Goal: Information Seeking & Learning: Learn about a topic

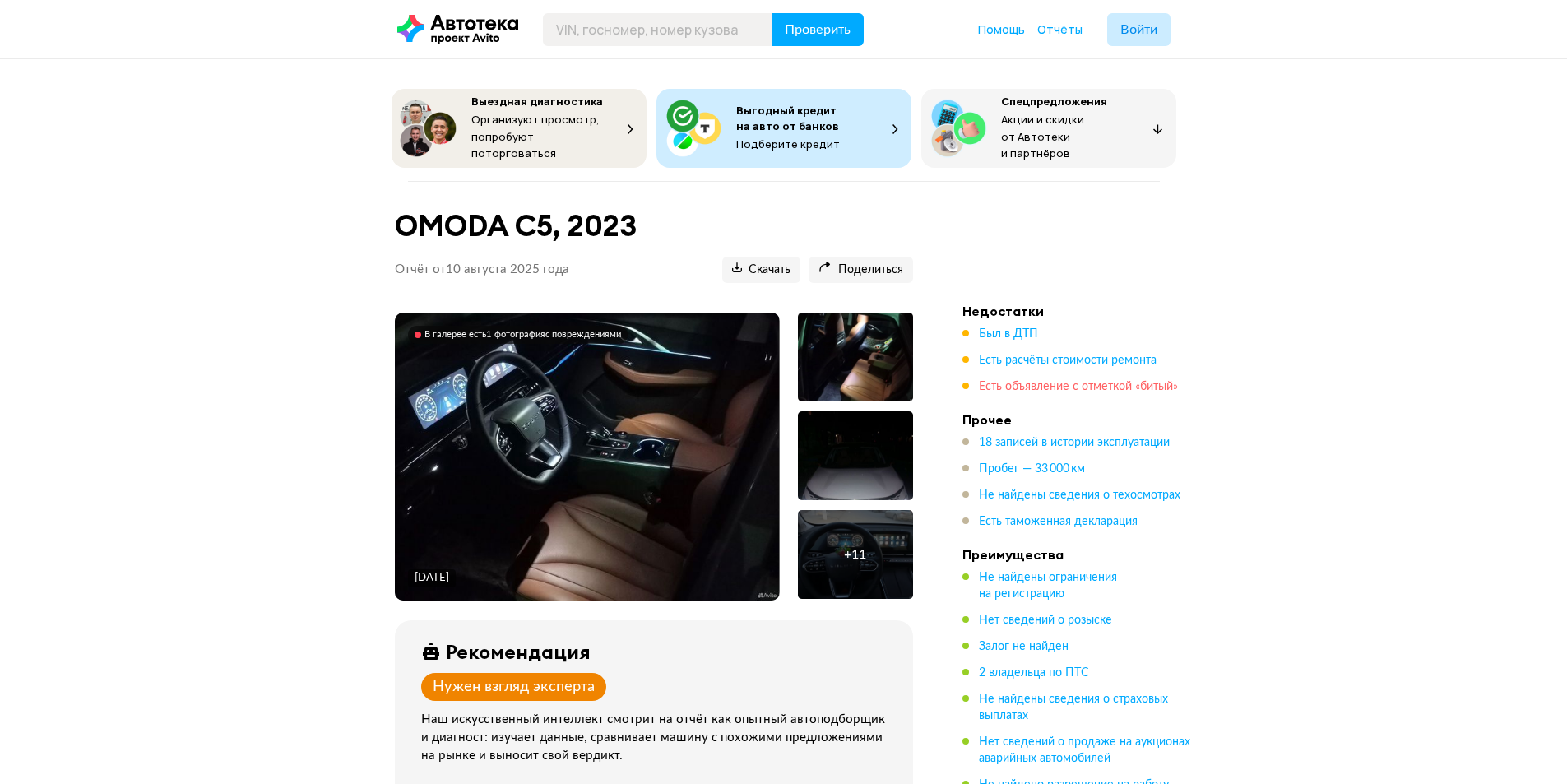
click at [1082, 383] on span "Есть объявление с отметкой «битый»" at bounding box center [1078, 387] width 199 height 12
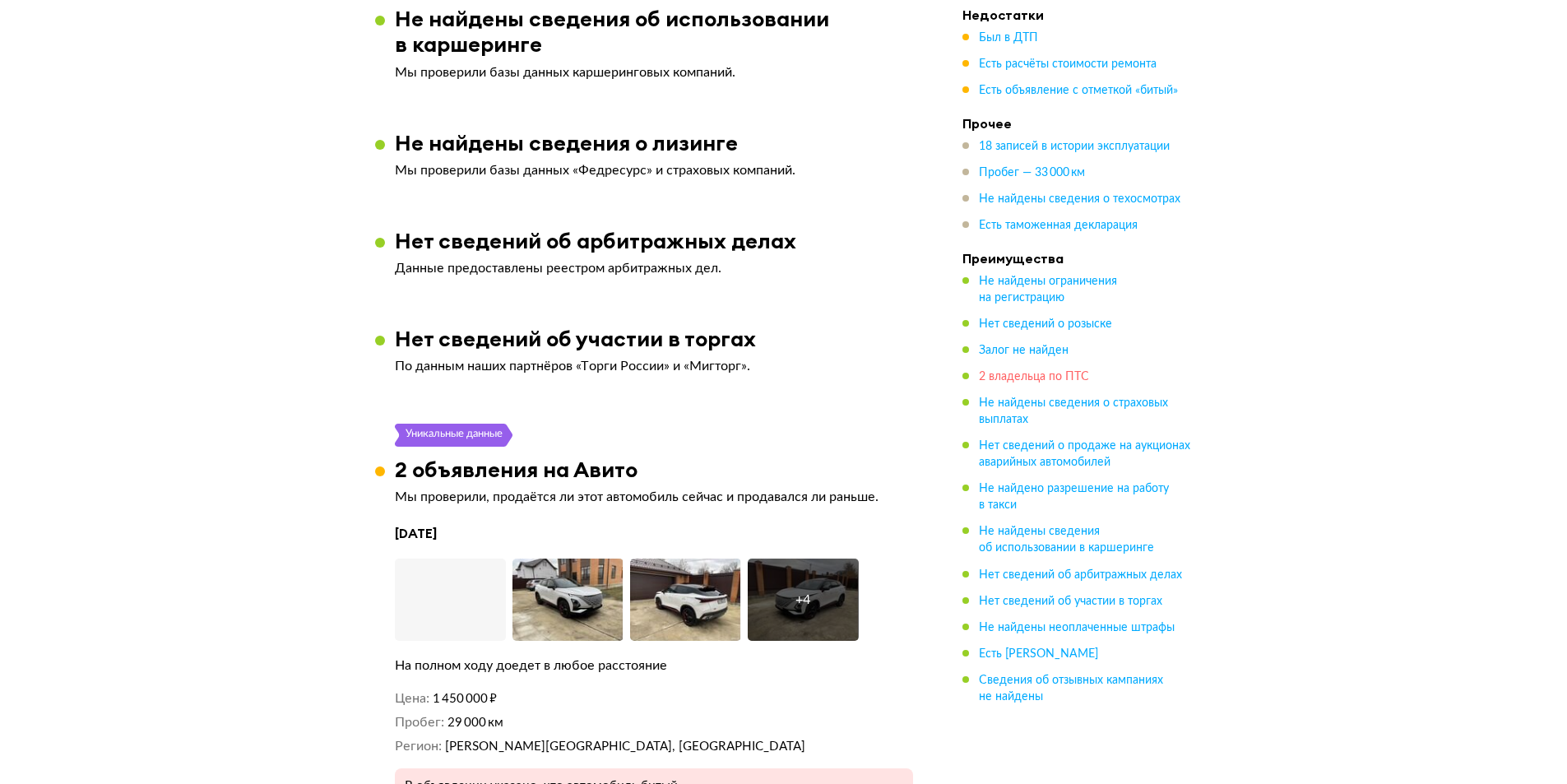
scroll to position [3099, 0]
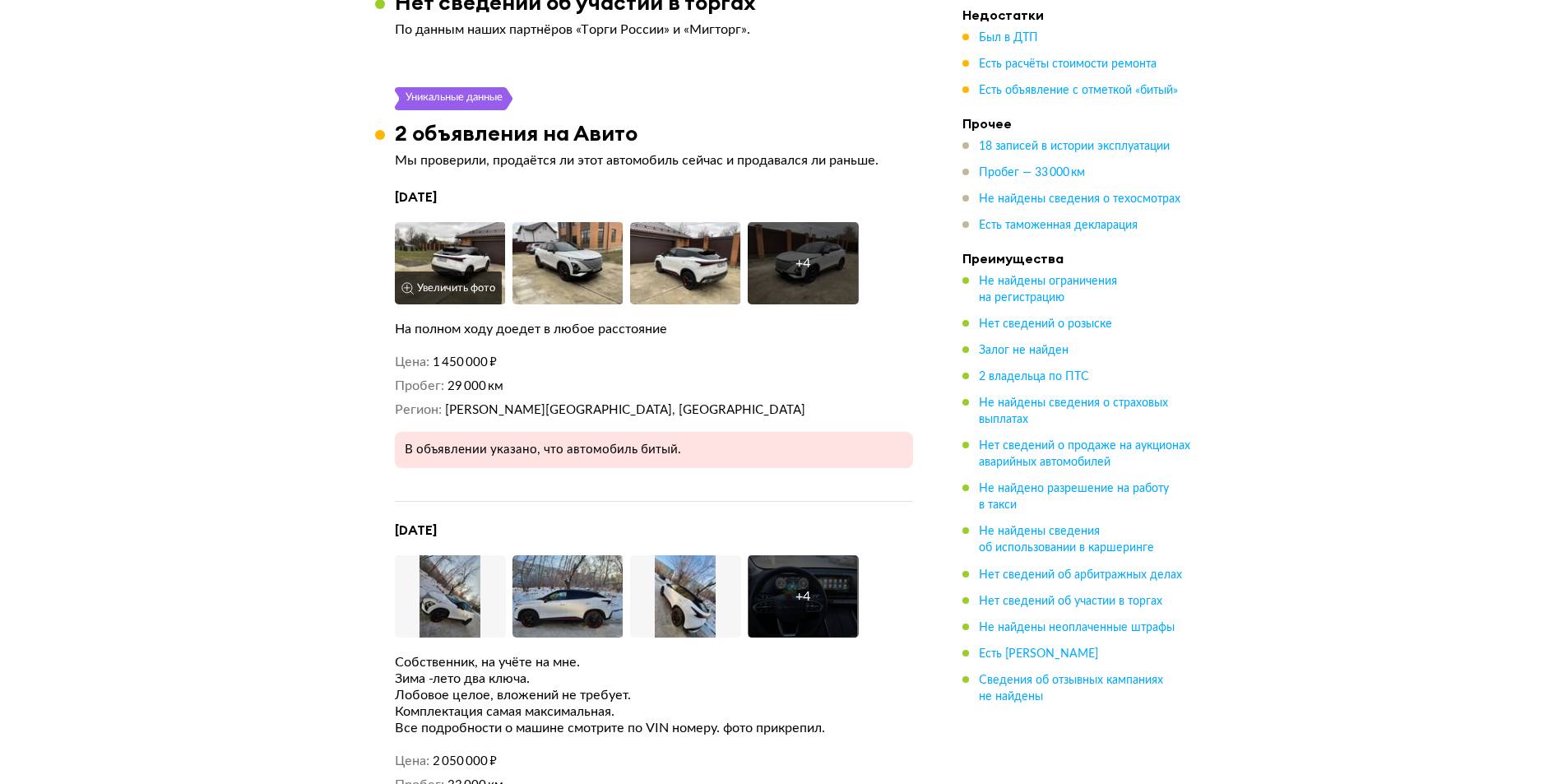
click at [463, 249] on img at bounding box center [451, 264] width 111 height 83
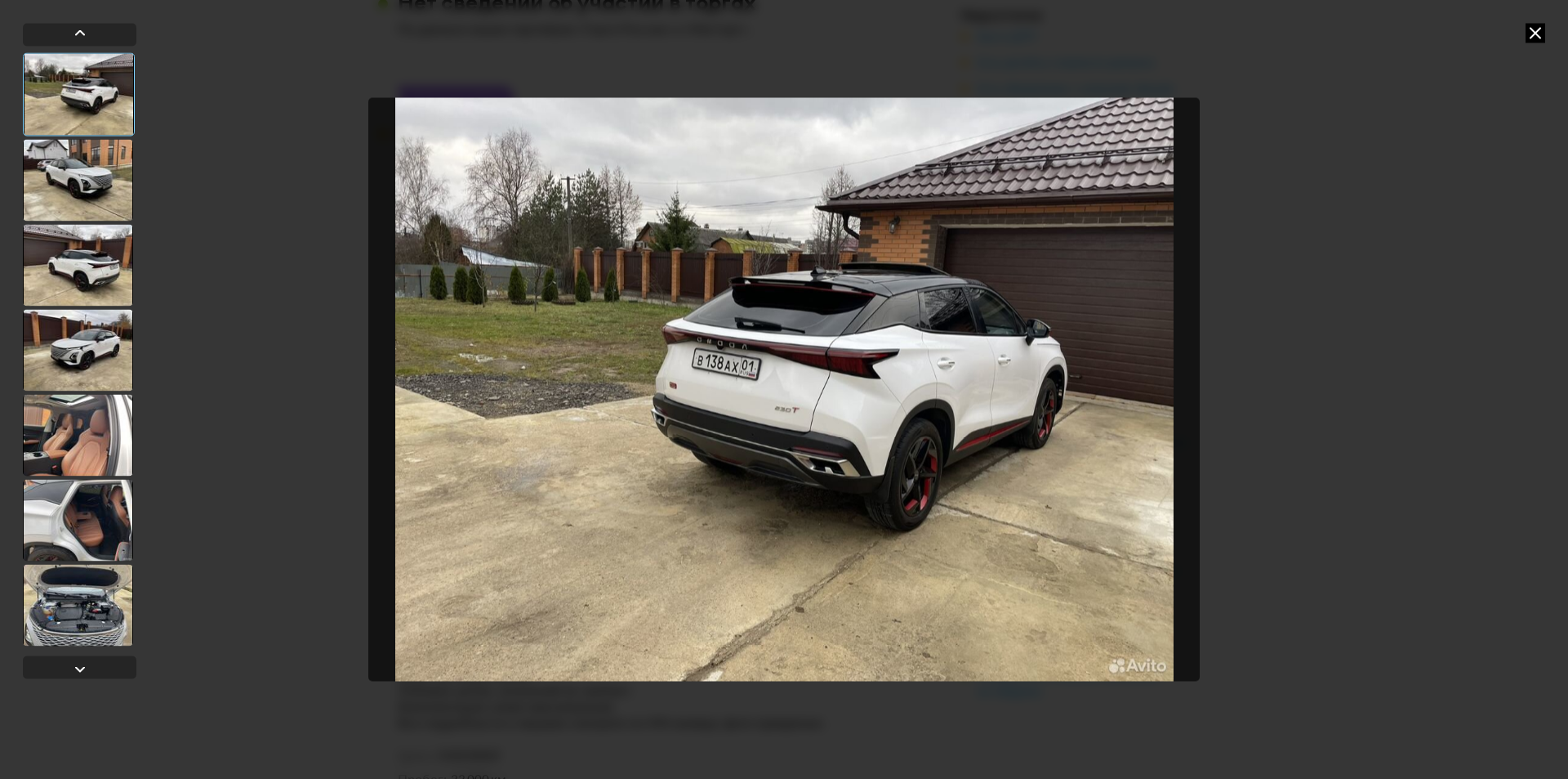
click at [89, 191] on div at bounding box center [78, 180] width 110 height 82
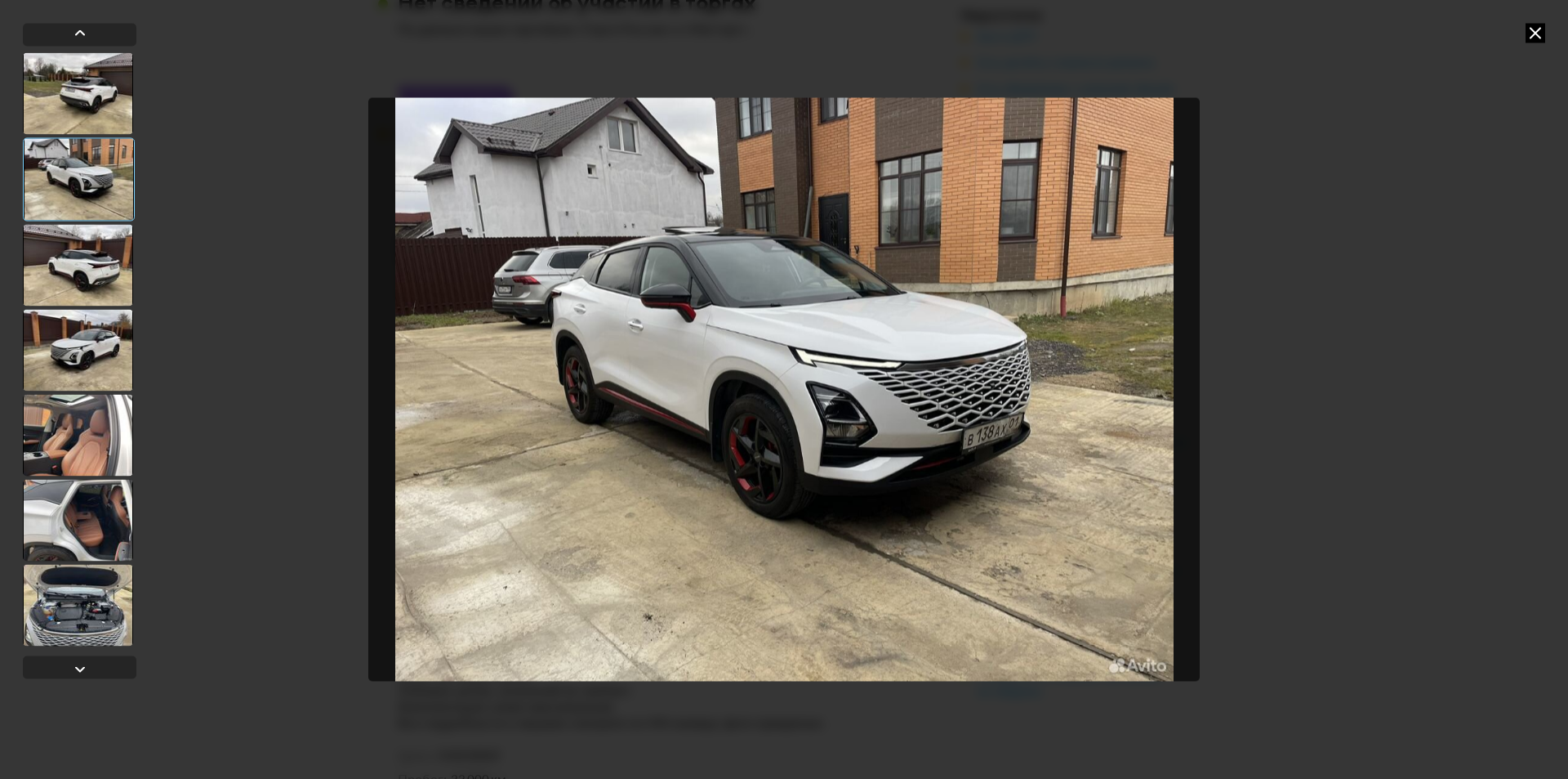
click at [87, 279] on div at bounding box center [78, 265] width 110 height 82
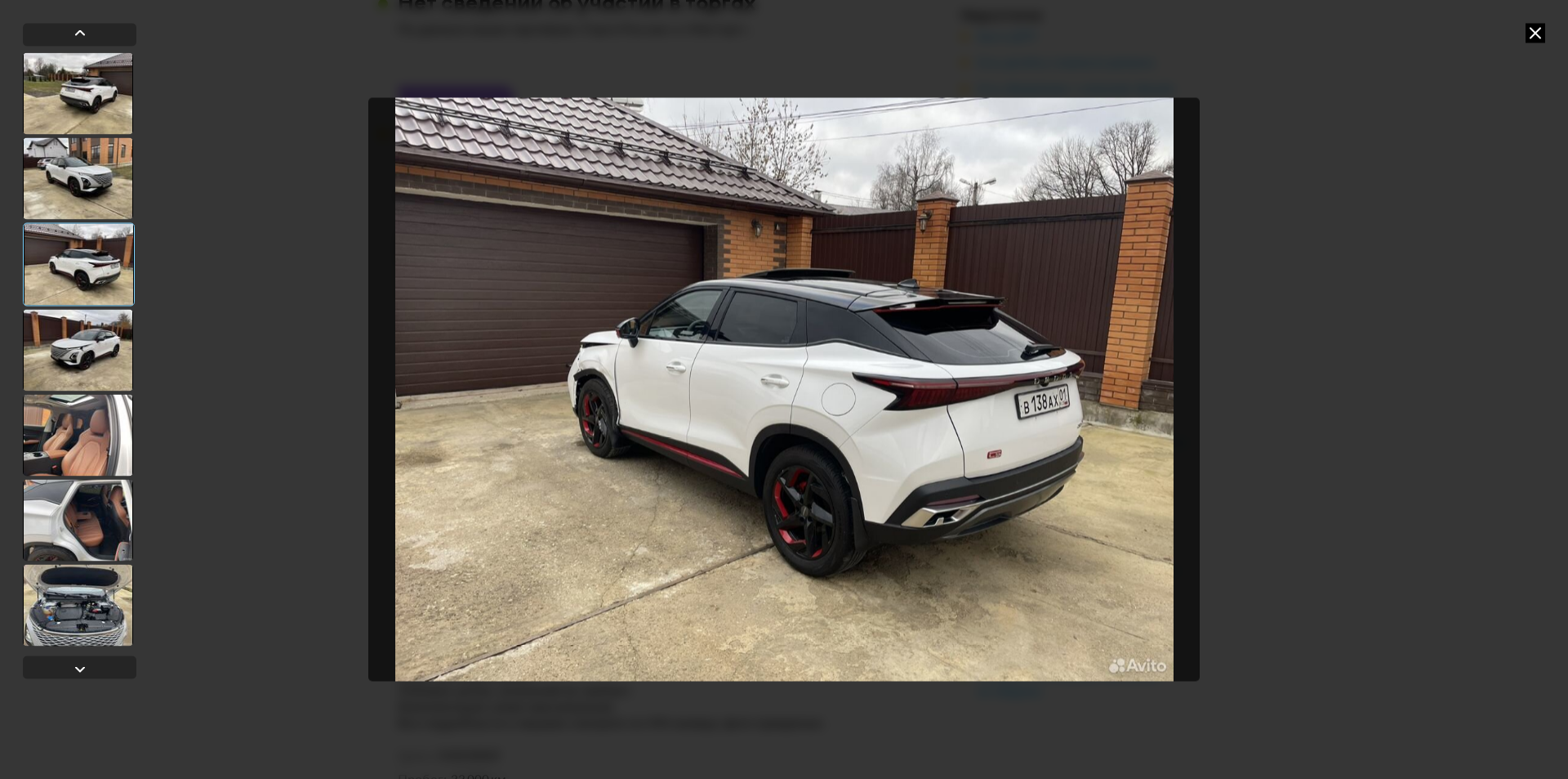
click at [93, 330] on div at bounding box center [78, 350] width 110 height 82
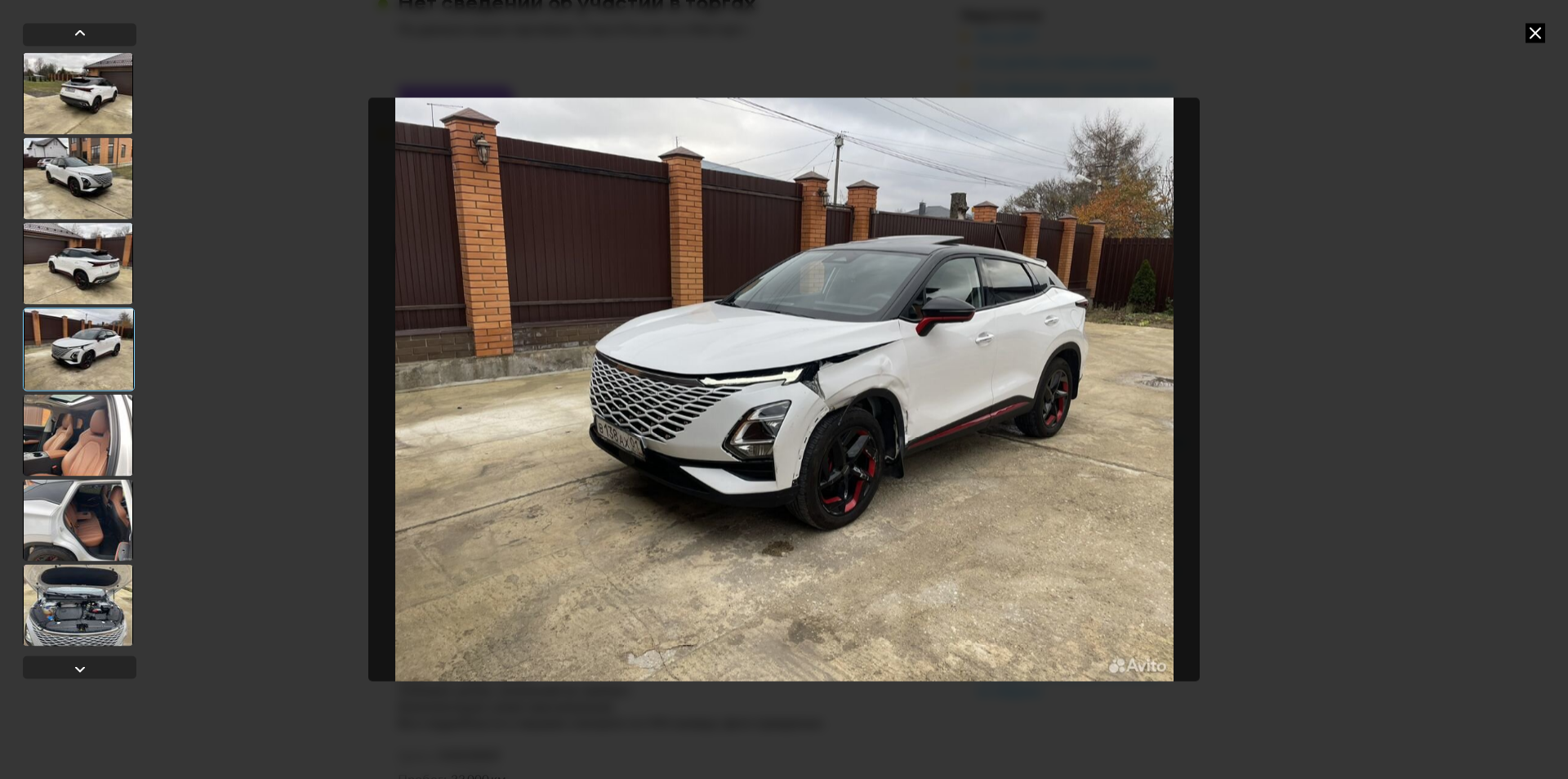
click at [87, 440] on div at bounding box center [78, 435] width 110 height 82
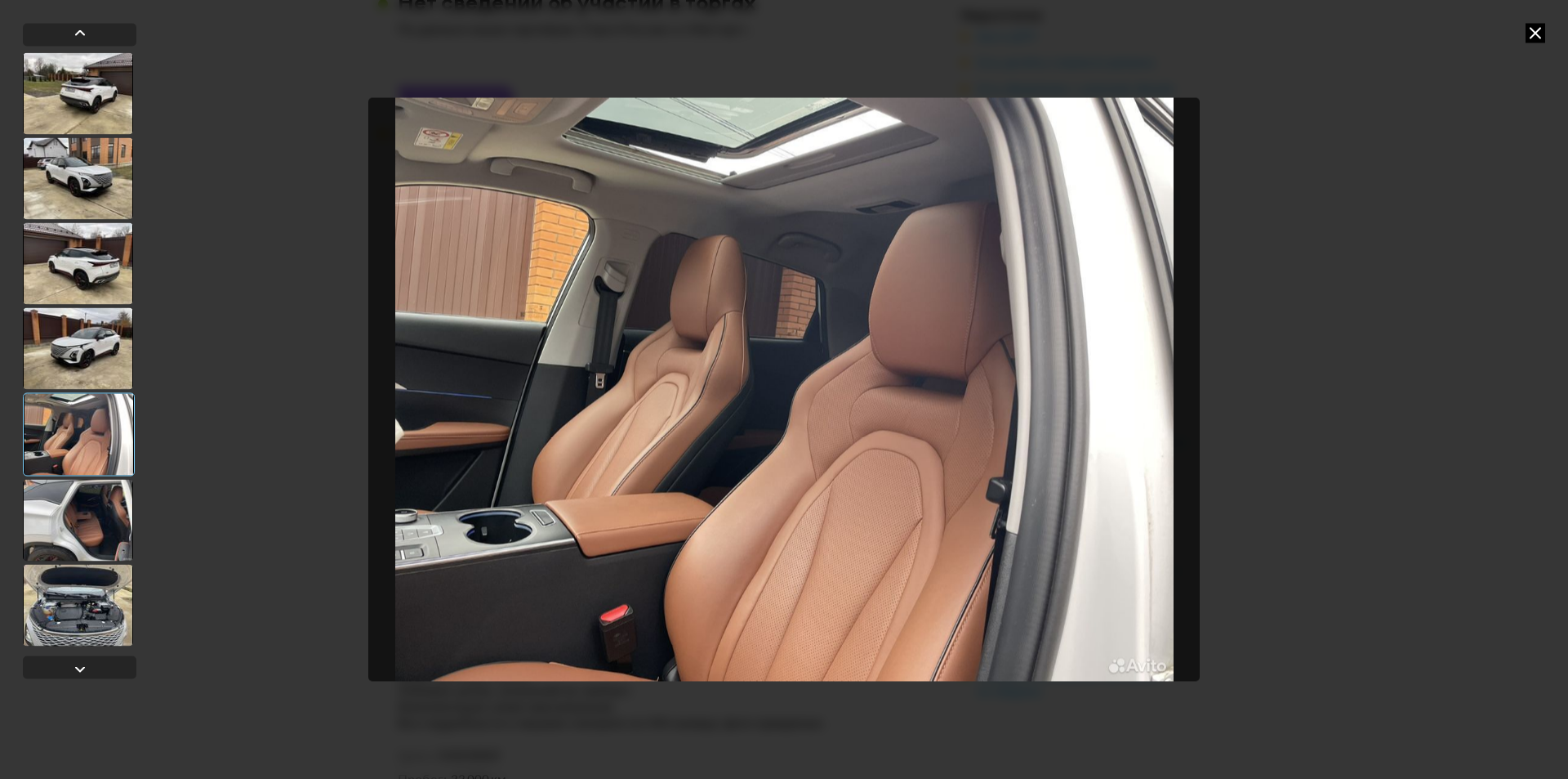
click at [81, 485] on div at bounding box center [78, 520] width 110 height 82
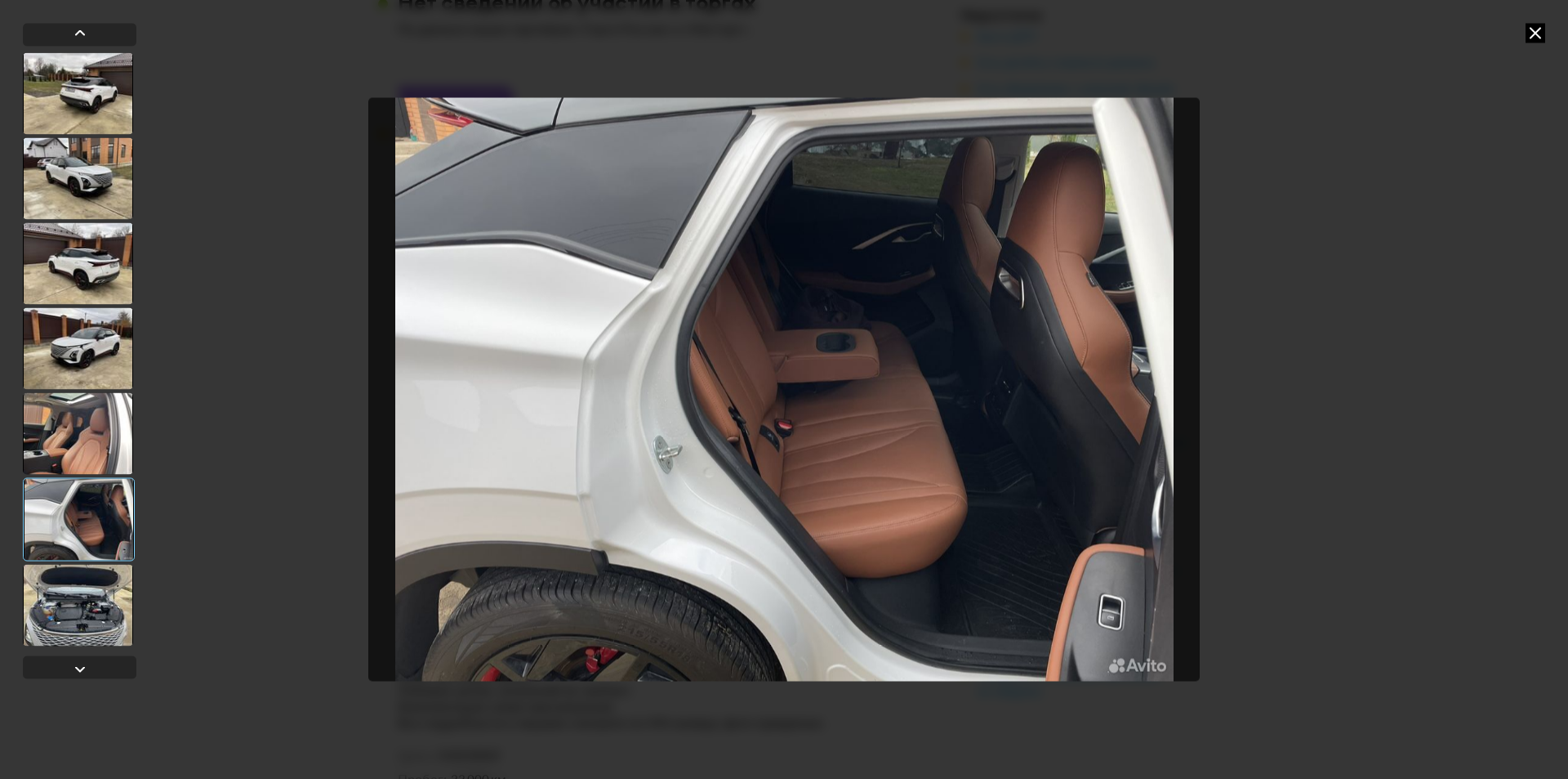
click at [105, 599] on div at bounding box center [78, 605] width 110 height 82
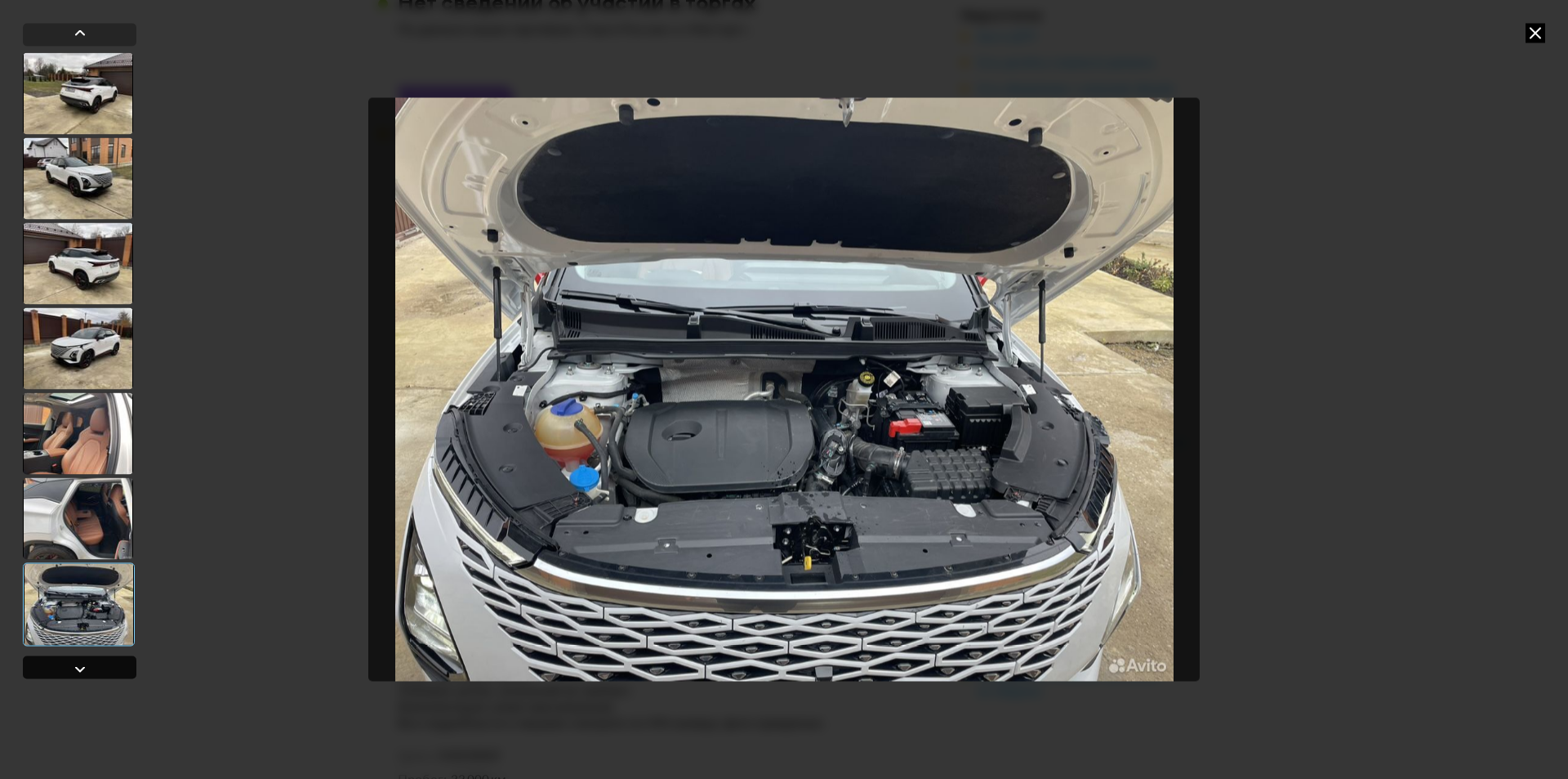
click at [88, 665] on div at bounding box center [79, 668] width 19 height 19
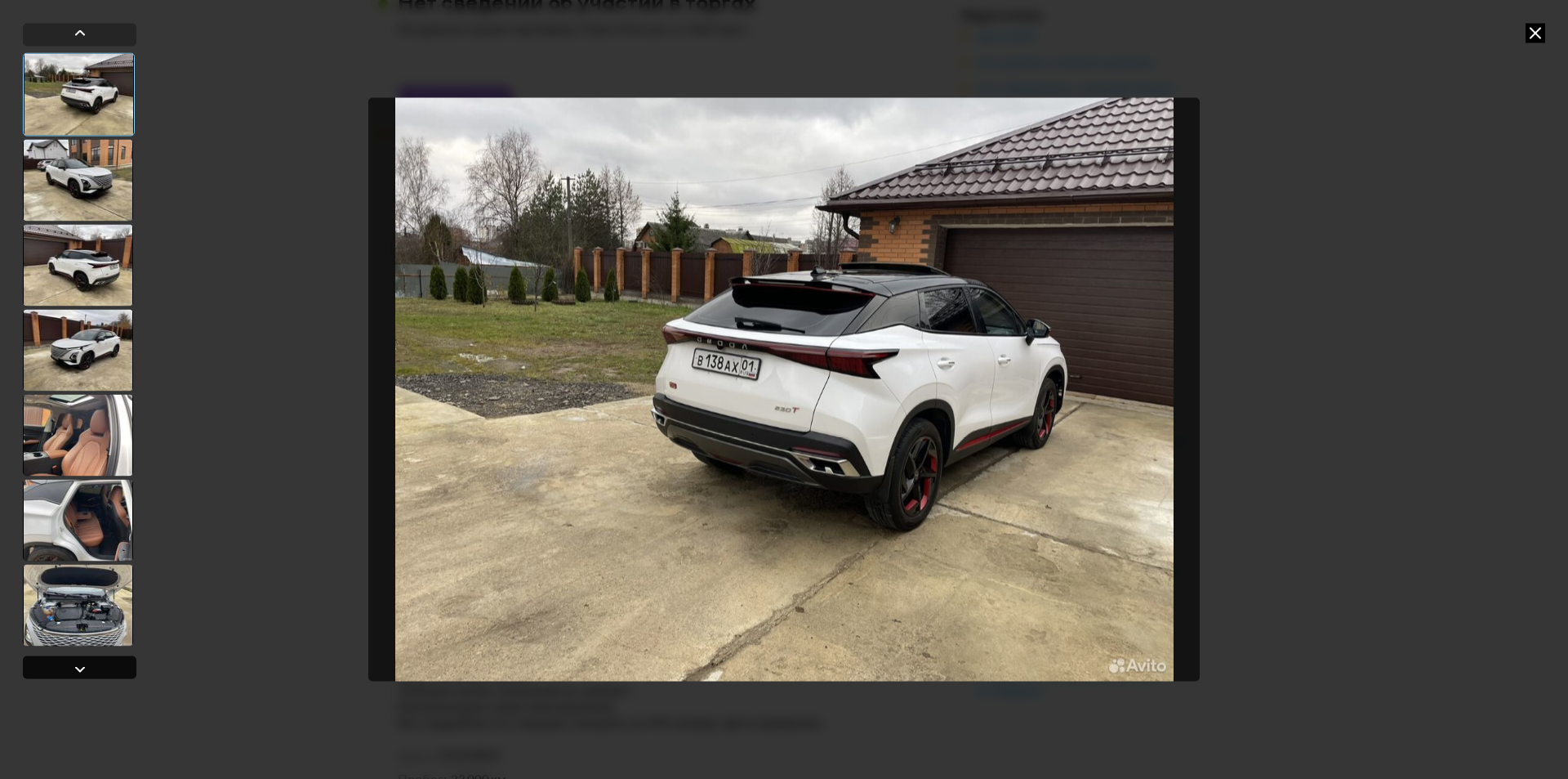
click at [90, 659] on div at bounding box center [79, 666] width 114 height 23
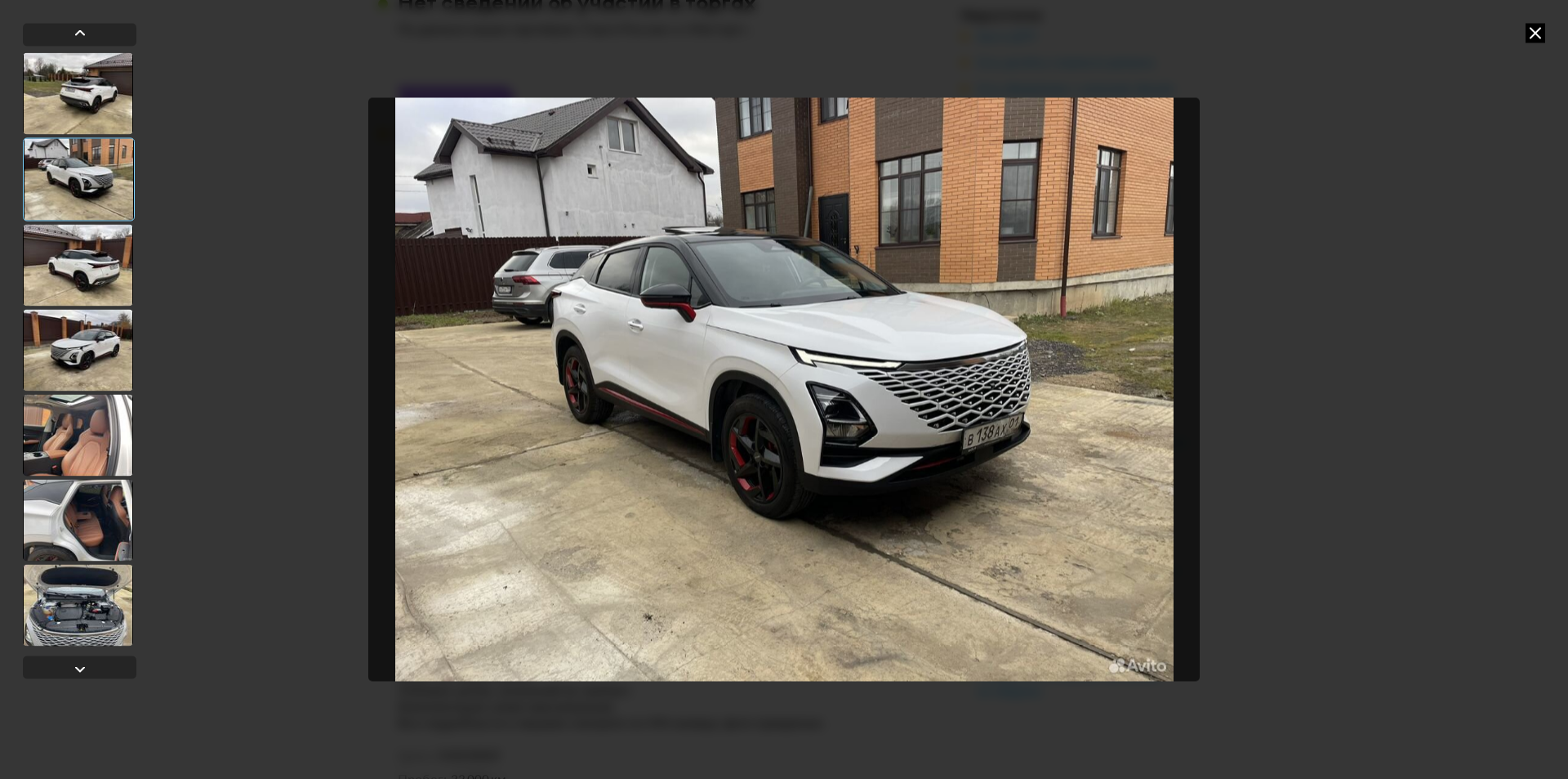
click at [1530, 28] on icon at bounding box center [1535, 32] width 19 height 19
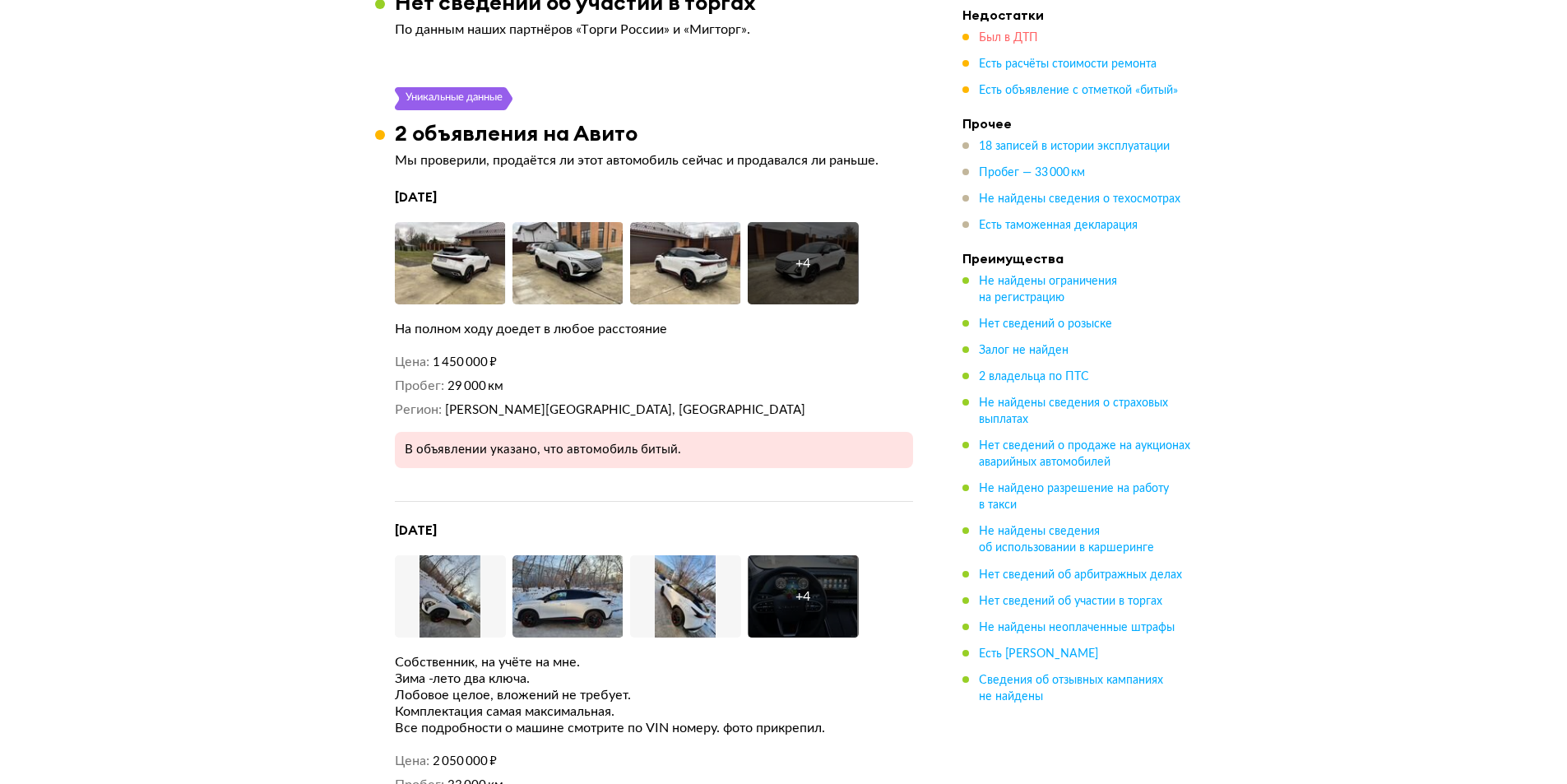
click at [1035, 36] on span "Был в ДТП" at bounding box center [1008, 38] width 59 height 12
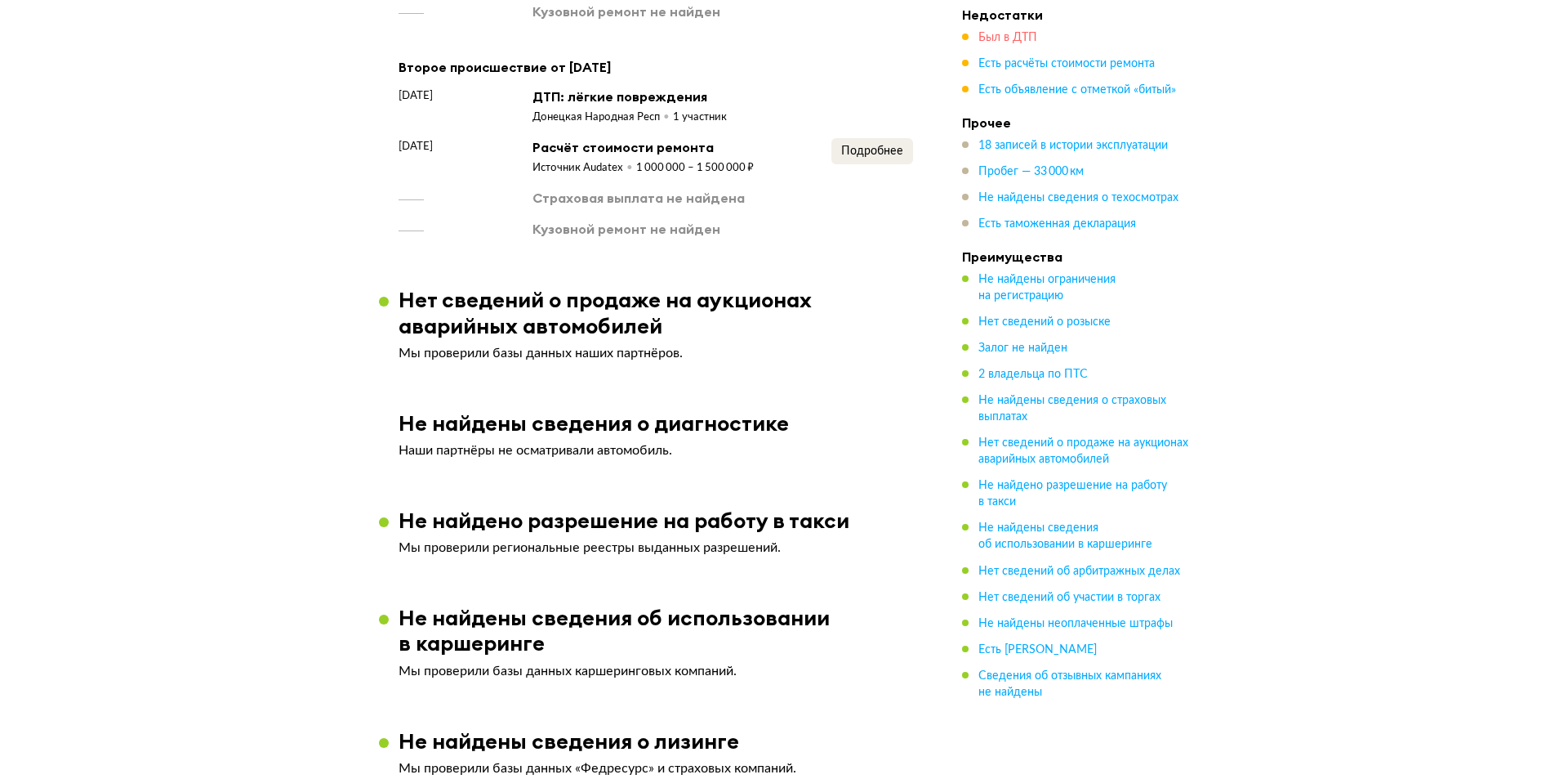
scroll to position [2143, 0]
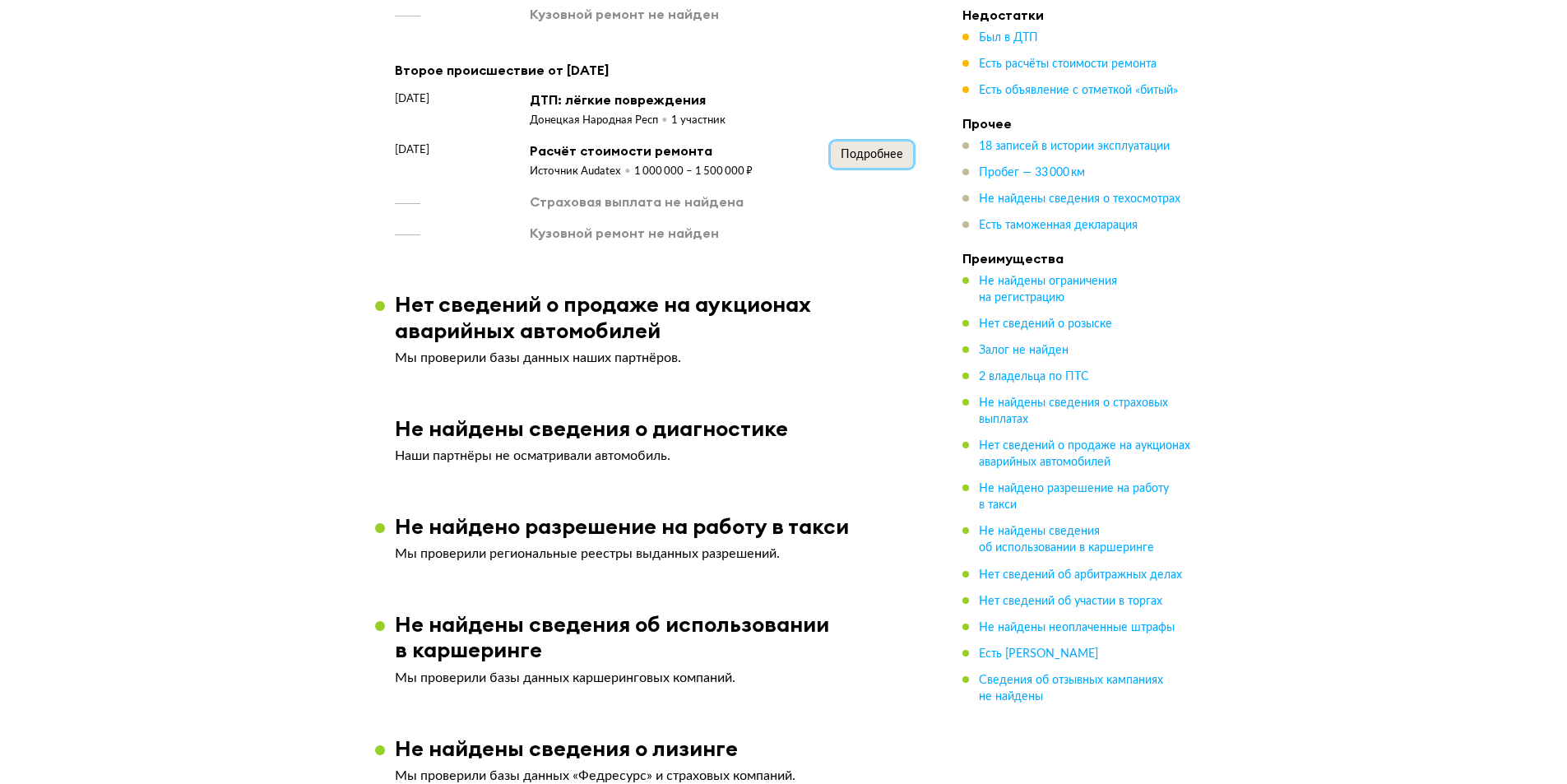
click at [874, 149] on span "Подробнее" at bounding box center [872, 155] width 62 height 12
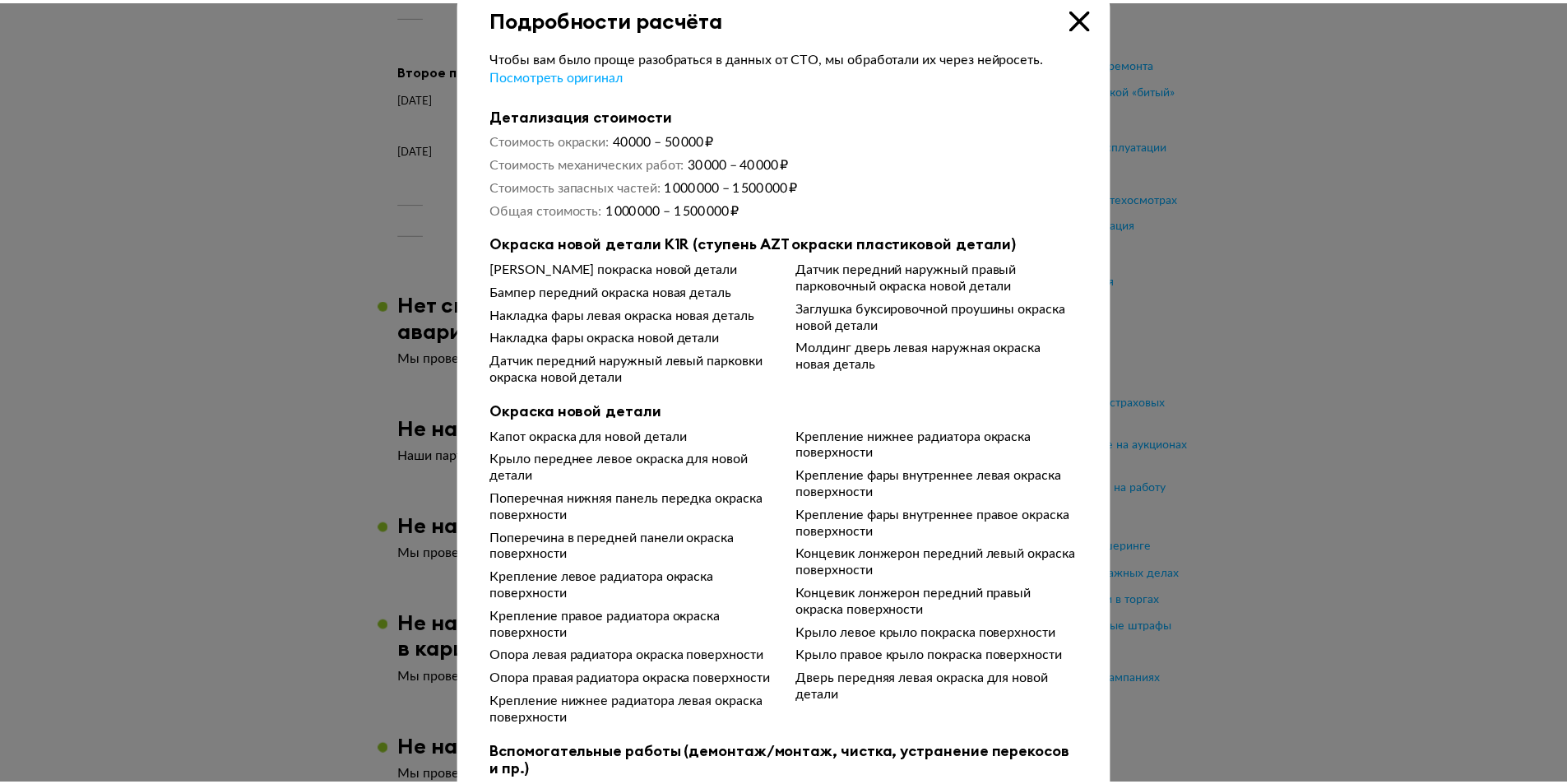
scroll to position [0, 0]
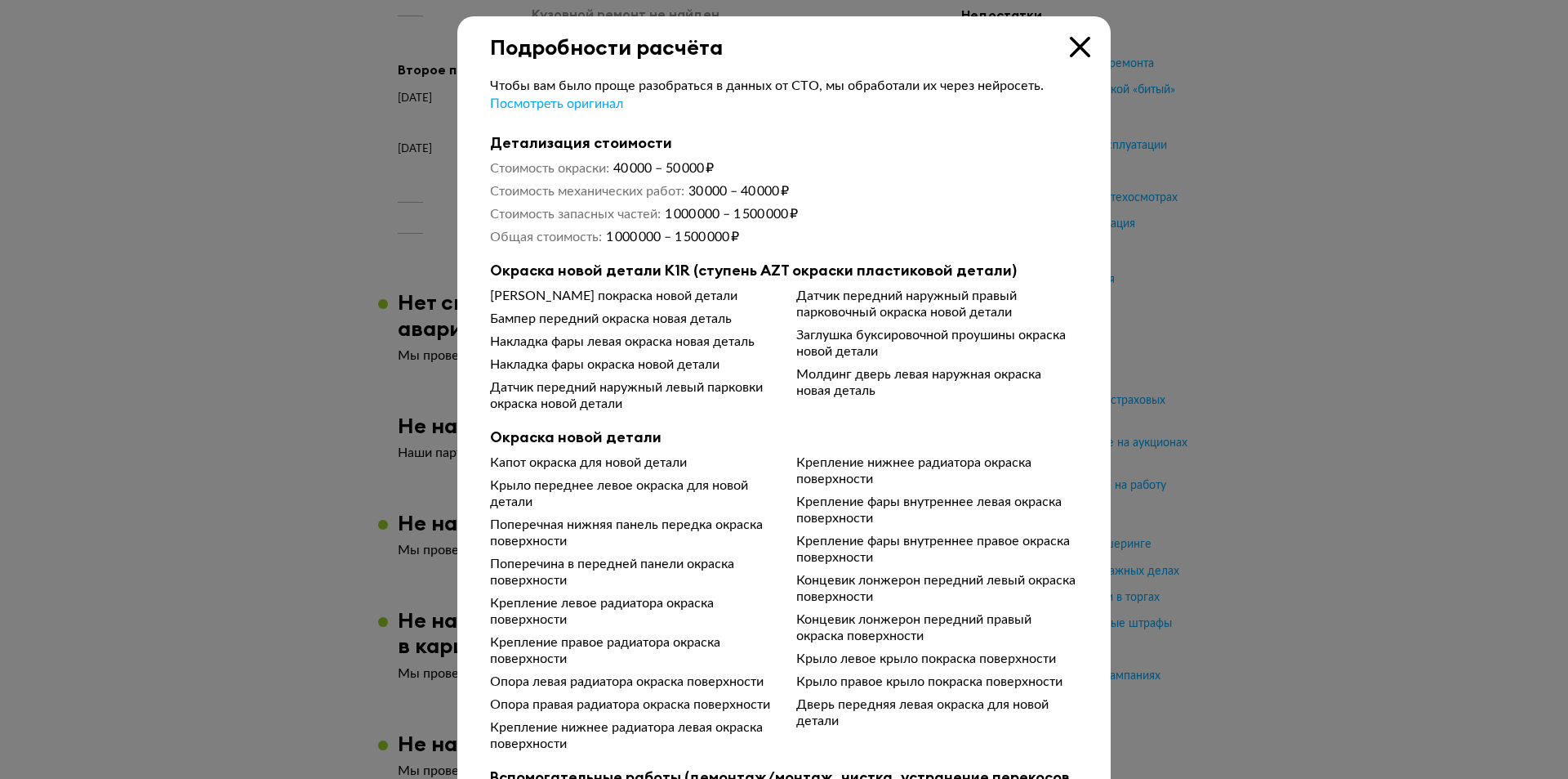
click at [1072, 48] on icon at bounding box center [1080, 47] width 20 height 20
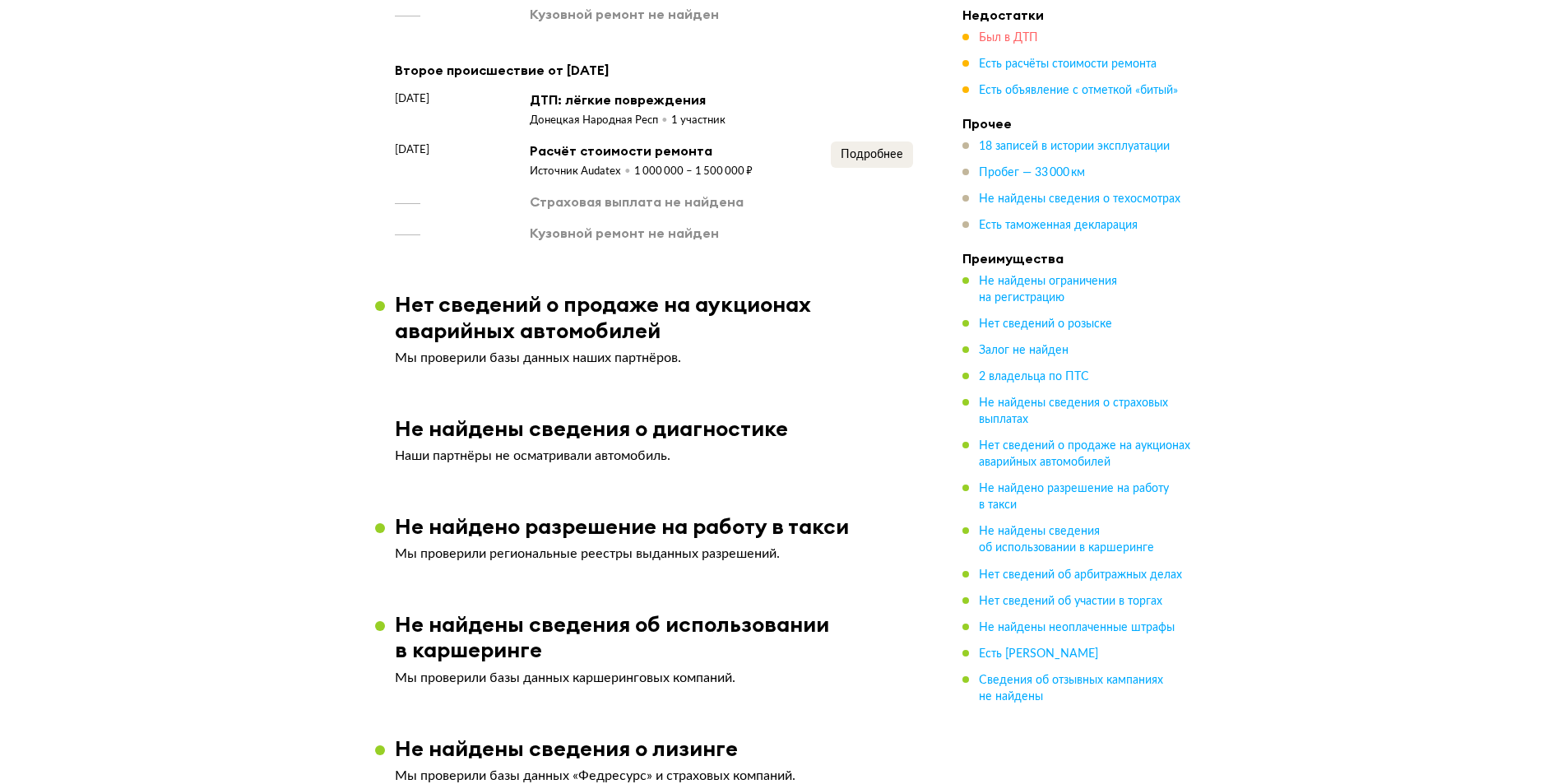
click at [1028, 37] on span "Был в ДТП" at bounding box center [1008, 38] width 59 height 12
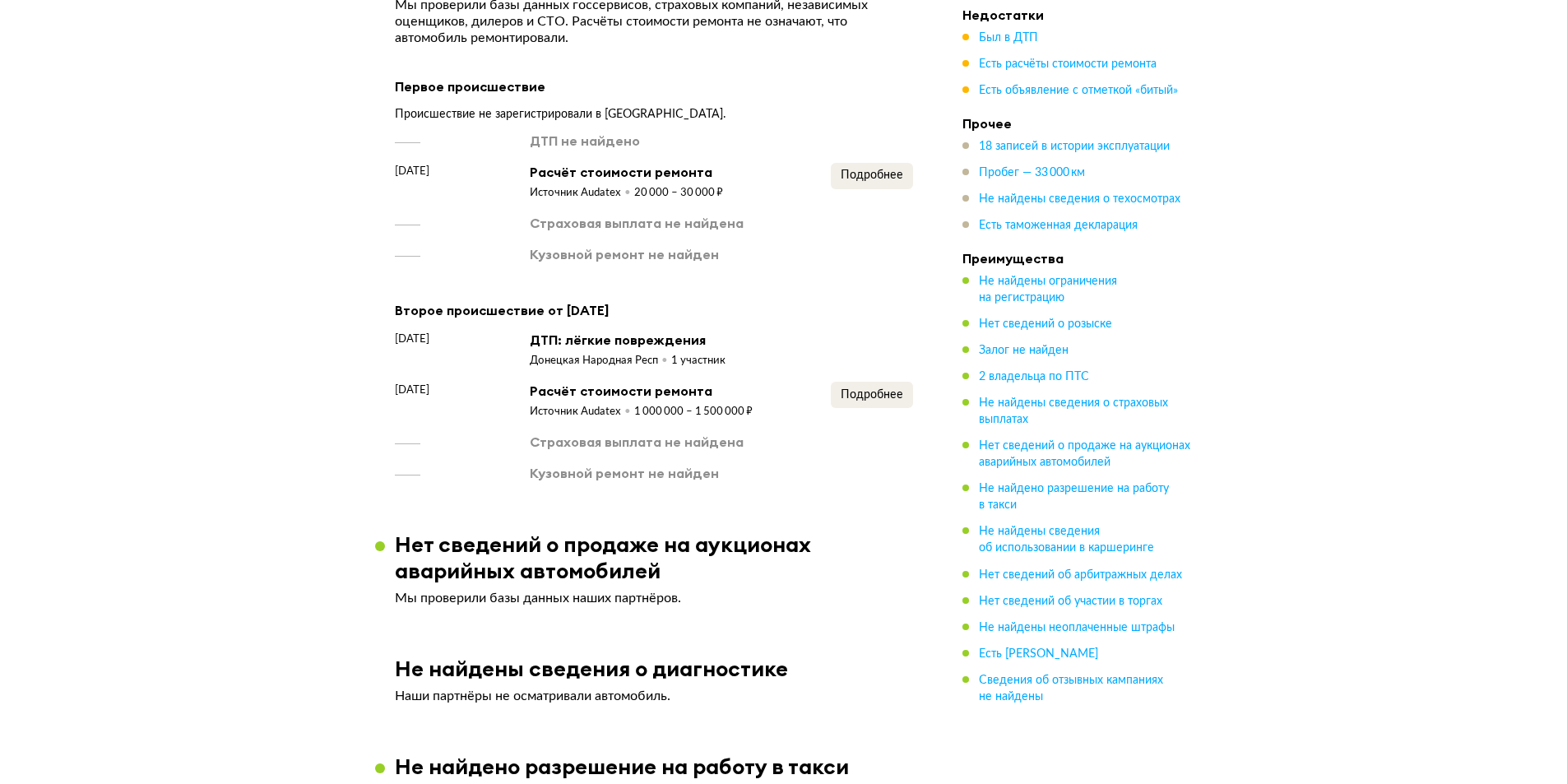
scroll to position [1911, 0]
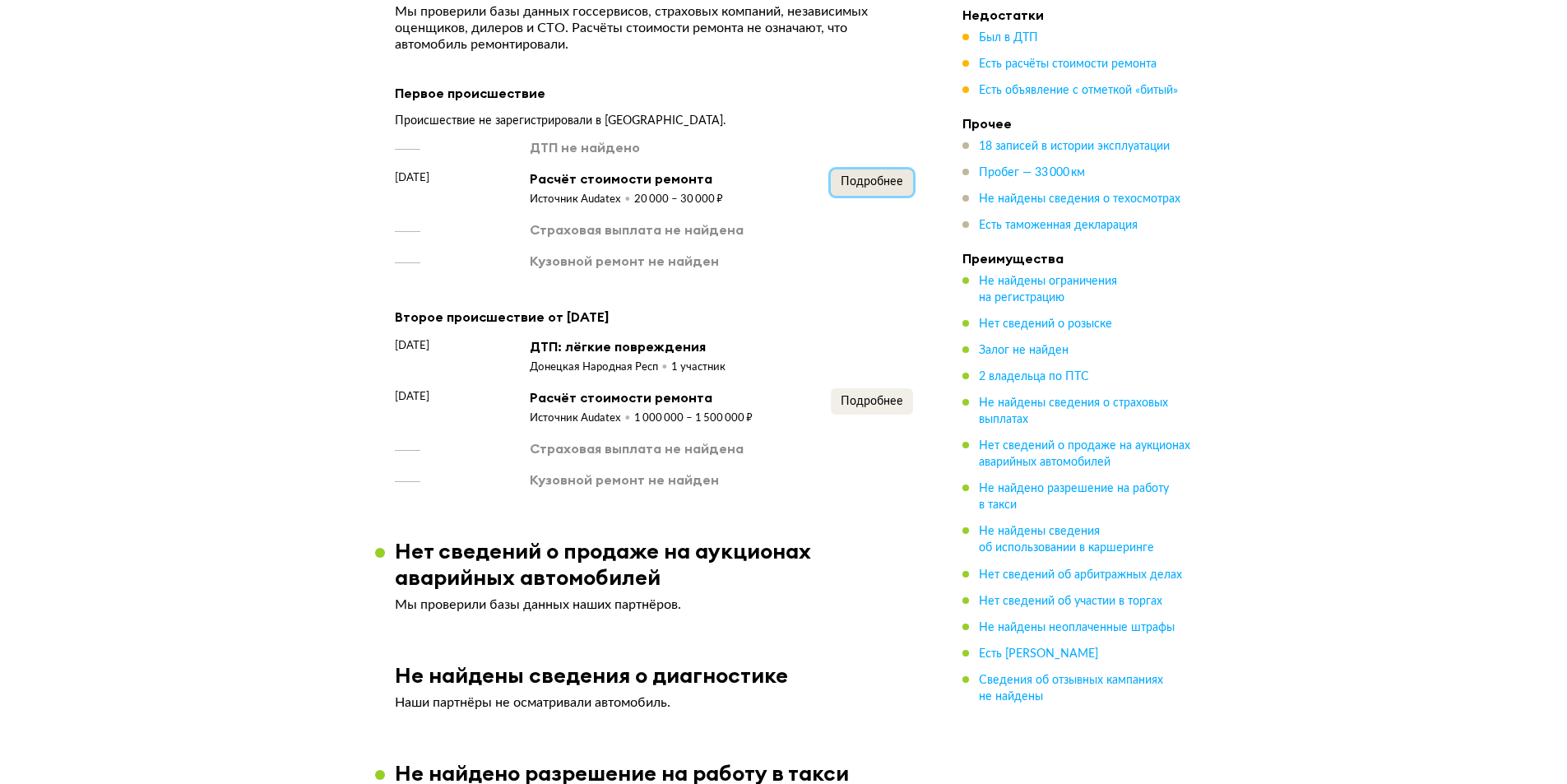
click at [894, 176] on span "Подробнее" at bounding box center [872, 182] width 62 height 12
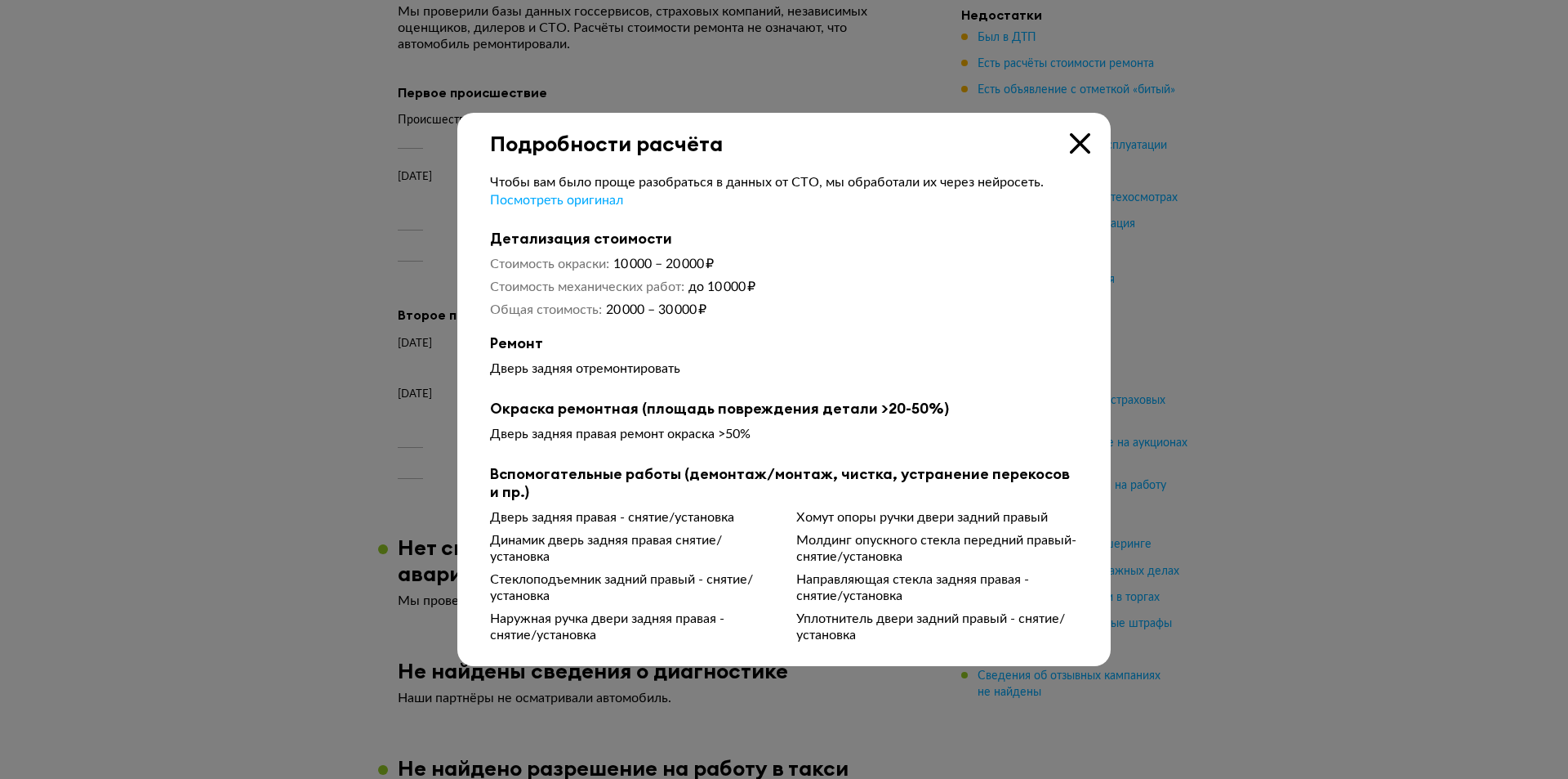
click at [1078, 141] on icon at bounding box center [1080, 143] width 20 height 20
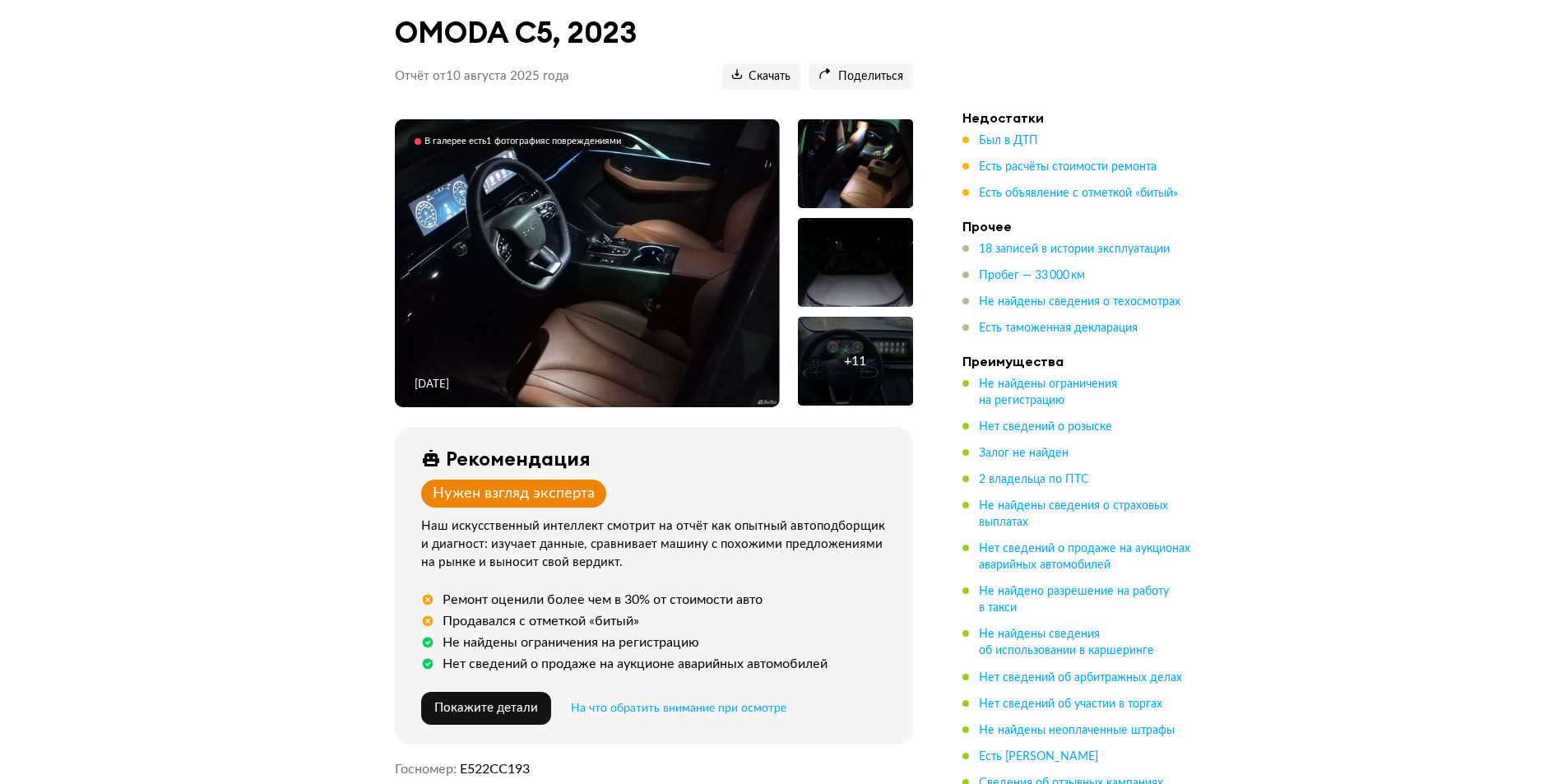
scroll to position [184, 0]
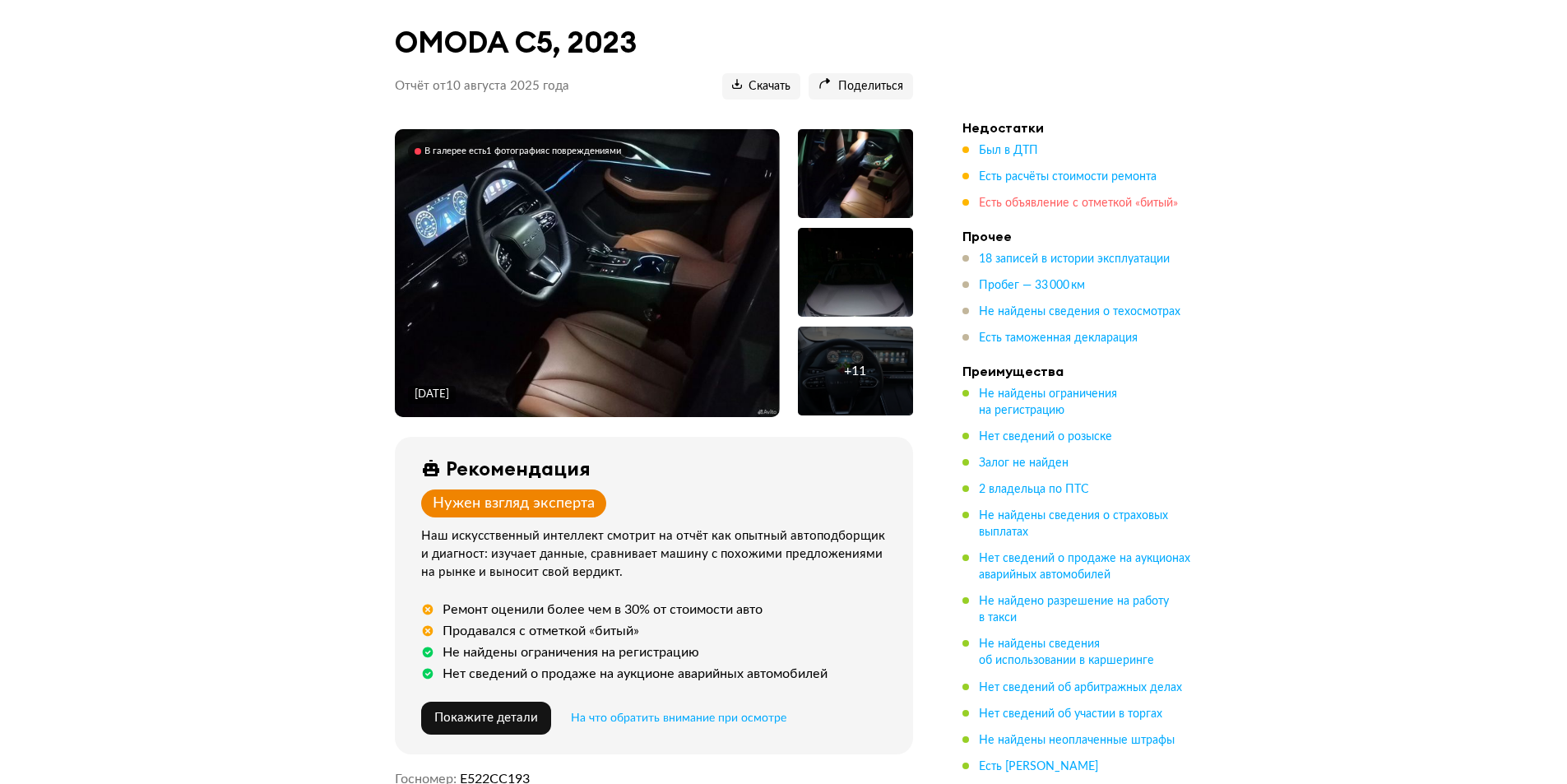
click at [1008, 199] on span "Есть объявление с отметкой «битый»" at bounding box center [1078, 203] width 199 height 12
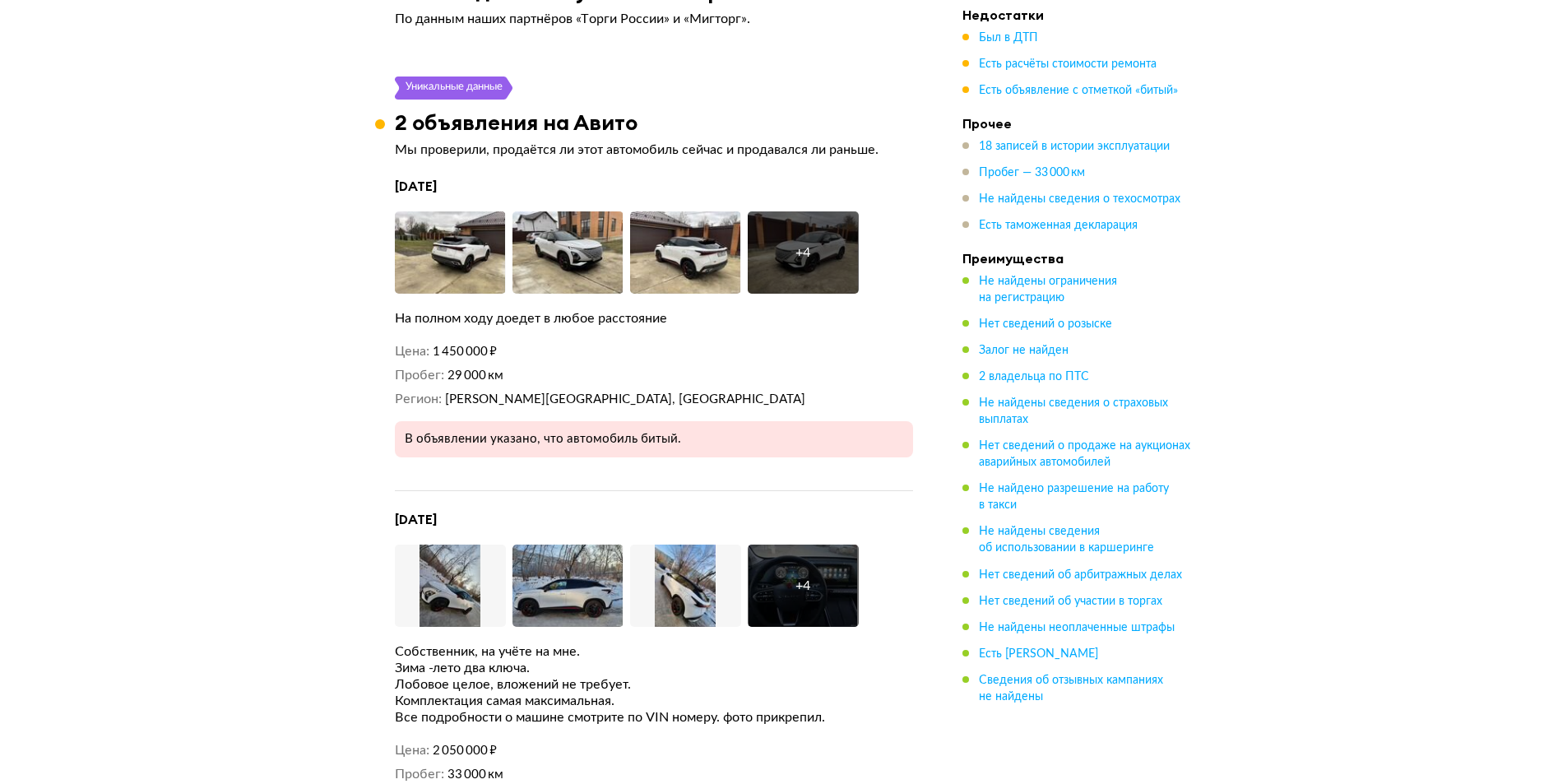
scroll to position [2934, 0]
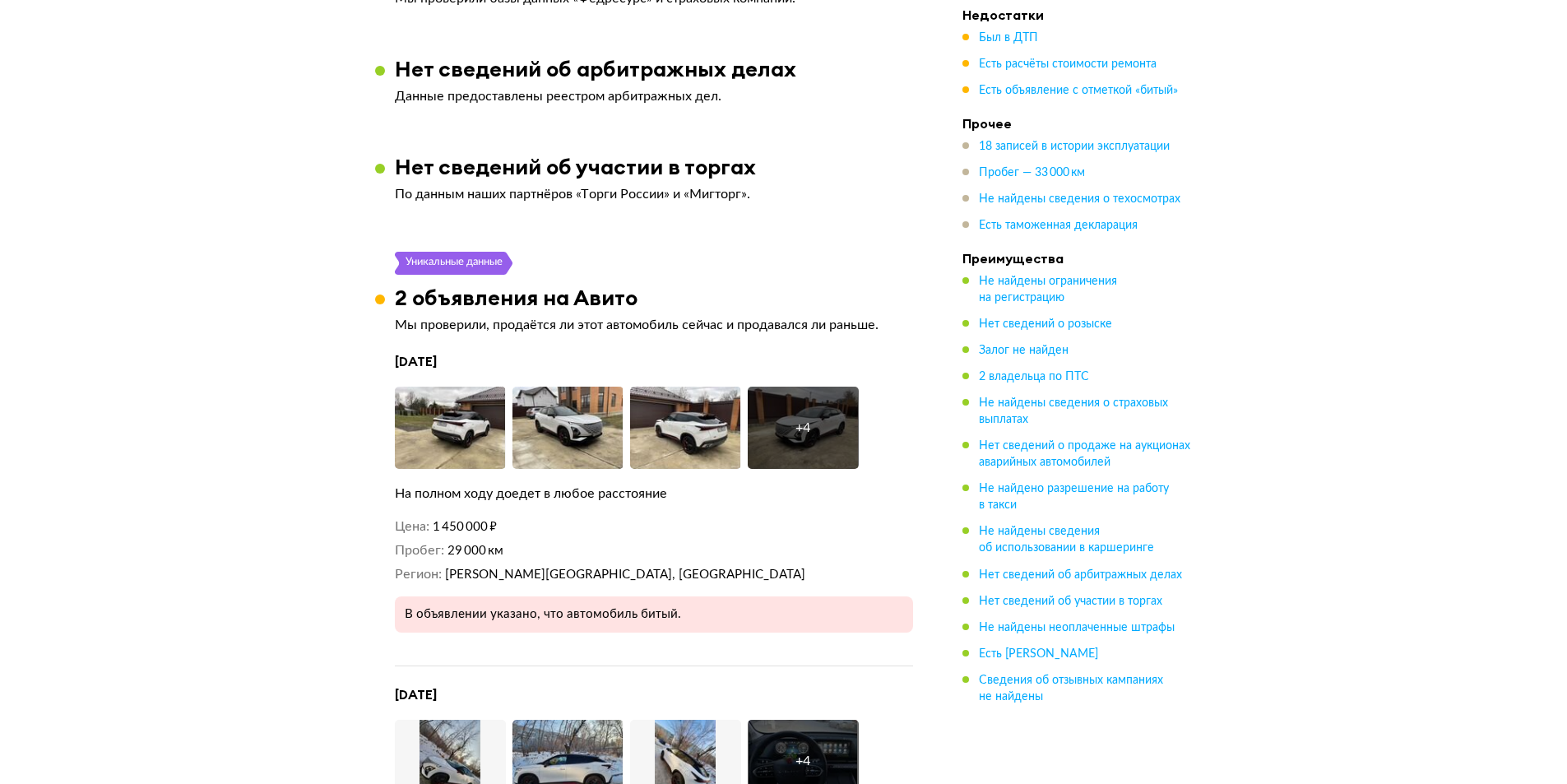
click at [790, 419] on div "+ 4" at bounding box center [804, 428] width 111 height 83
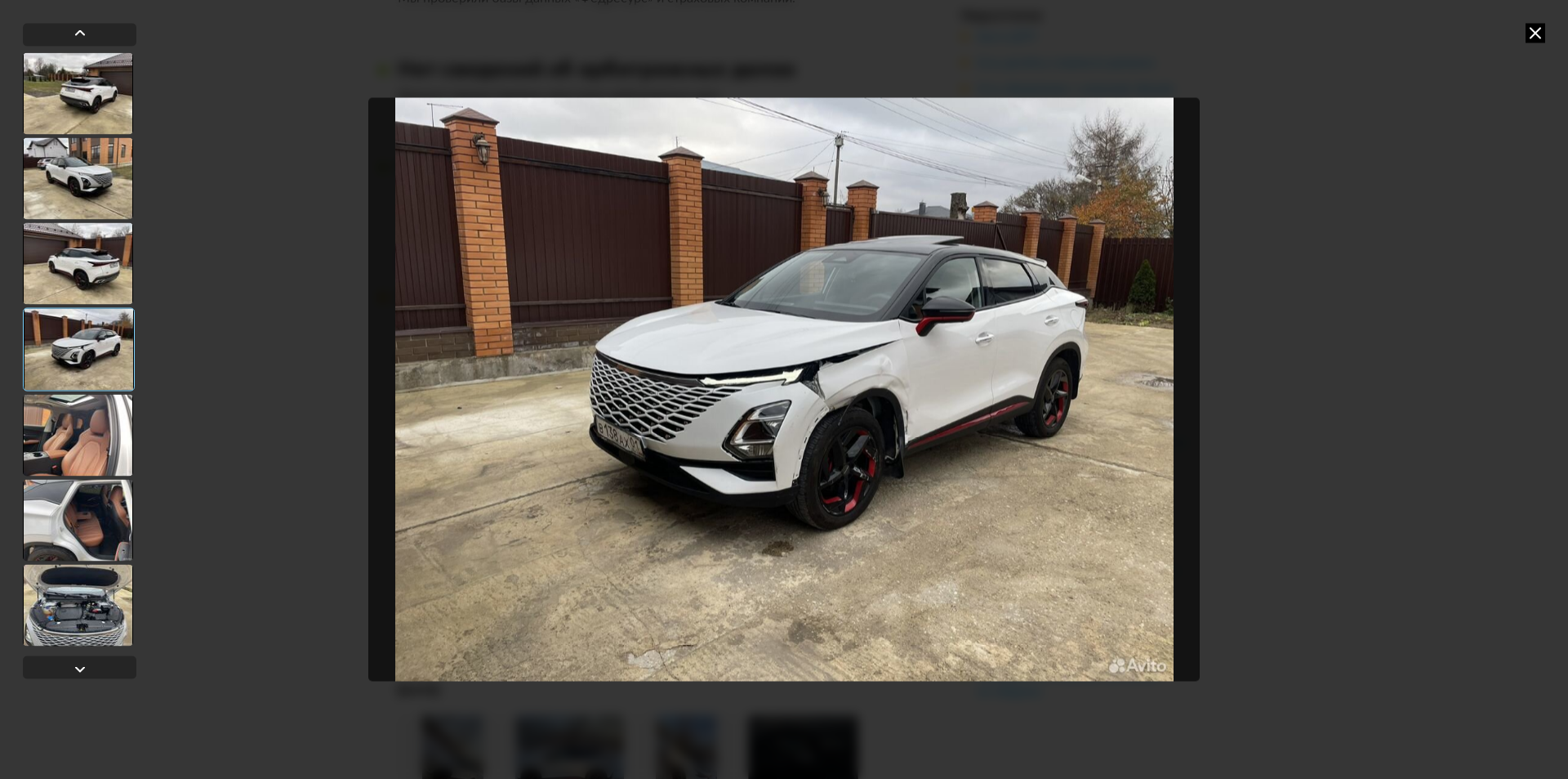
click at [65, 529] on div at bounding box center [78, 520] width 110 height 82
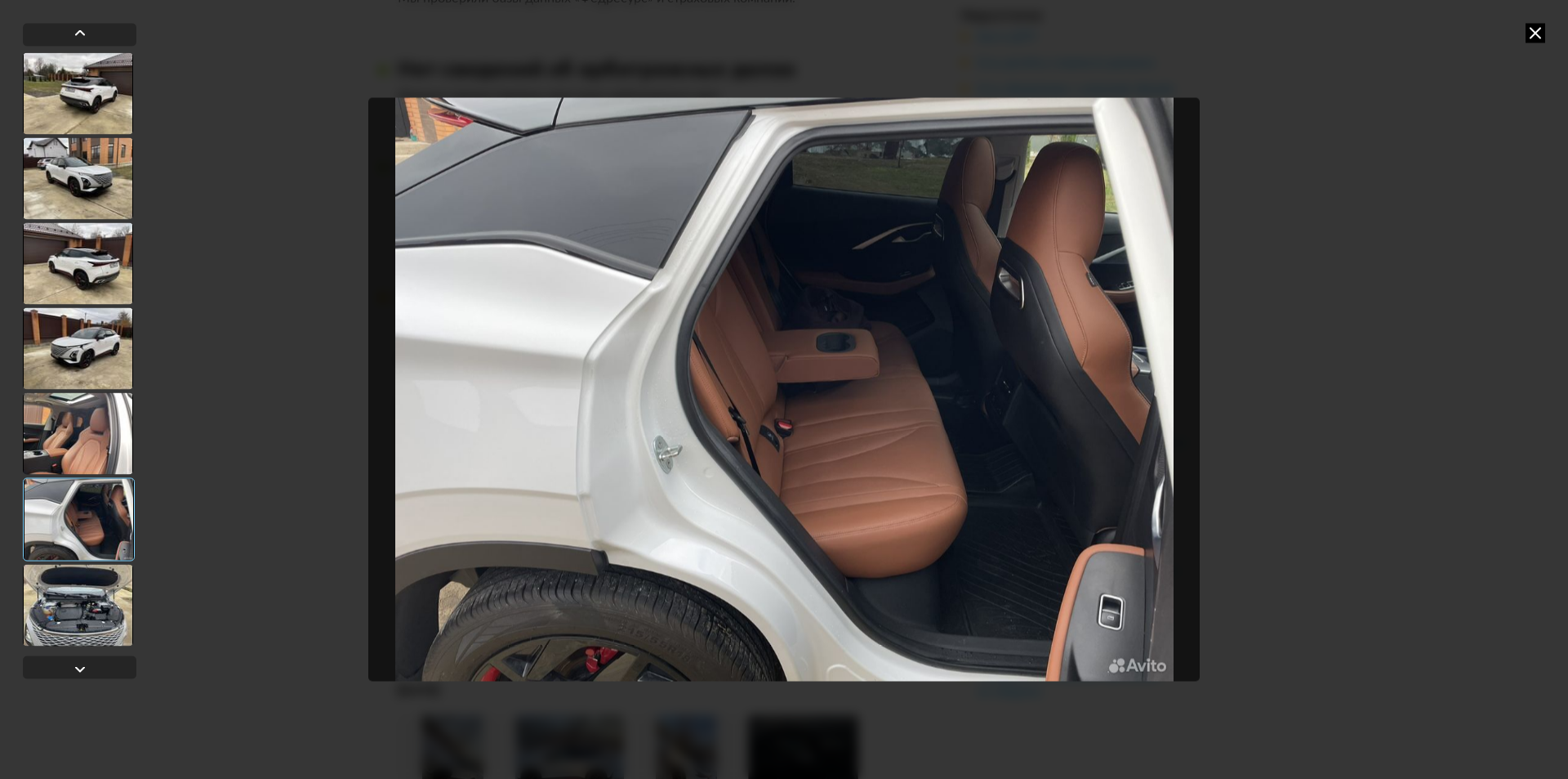
click at [98, 448] on div at bounding box center [78, 433] width 110 height 82
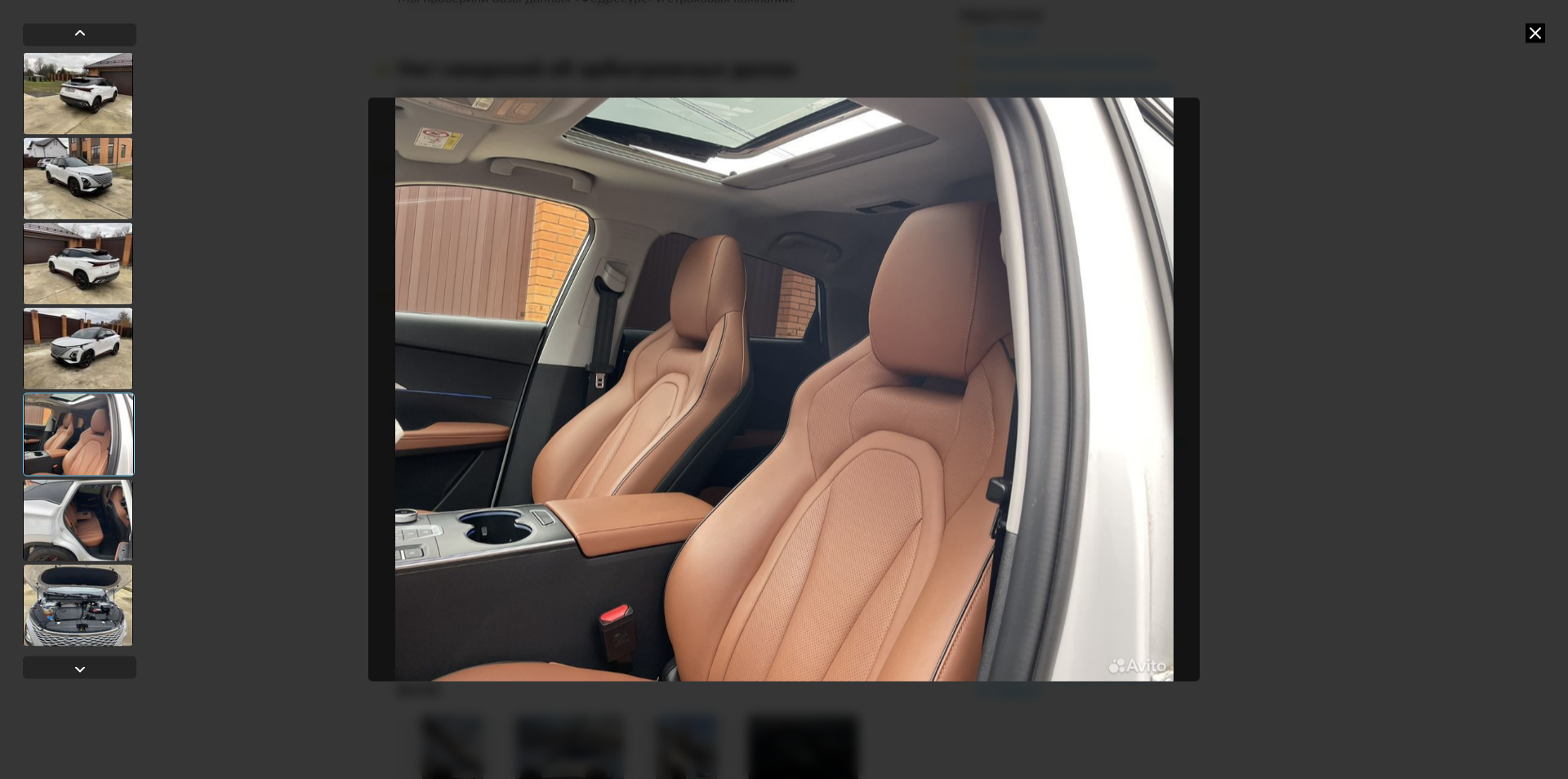
click at [100, 363] on div at bounding box center [78, 348] width 110 height 82
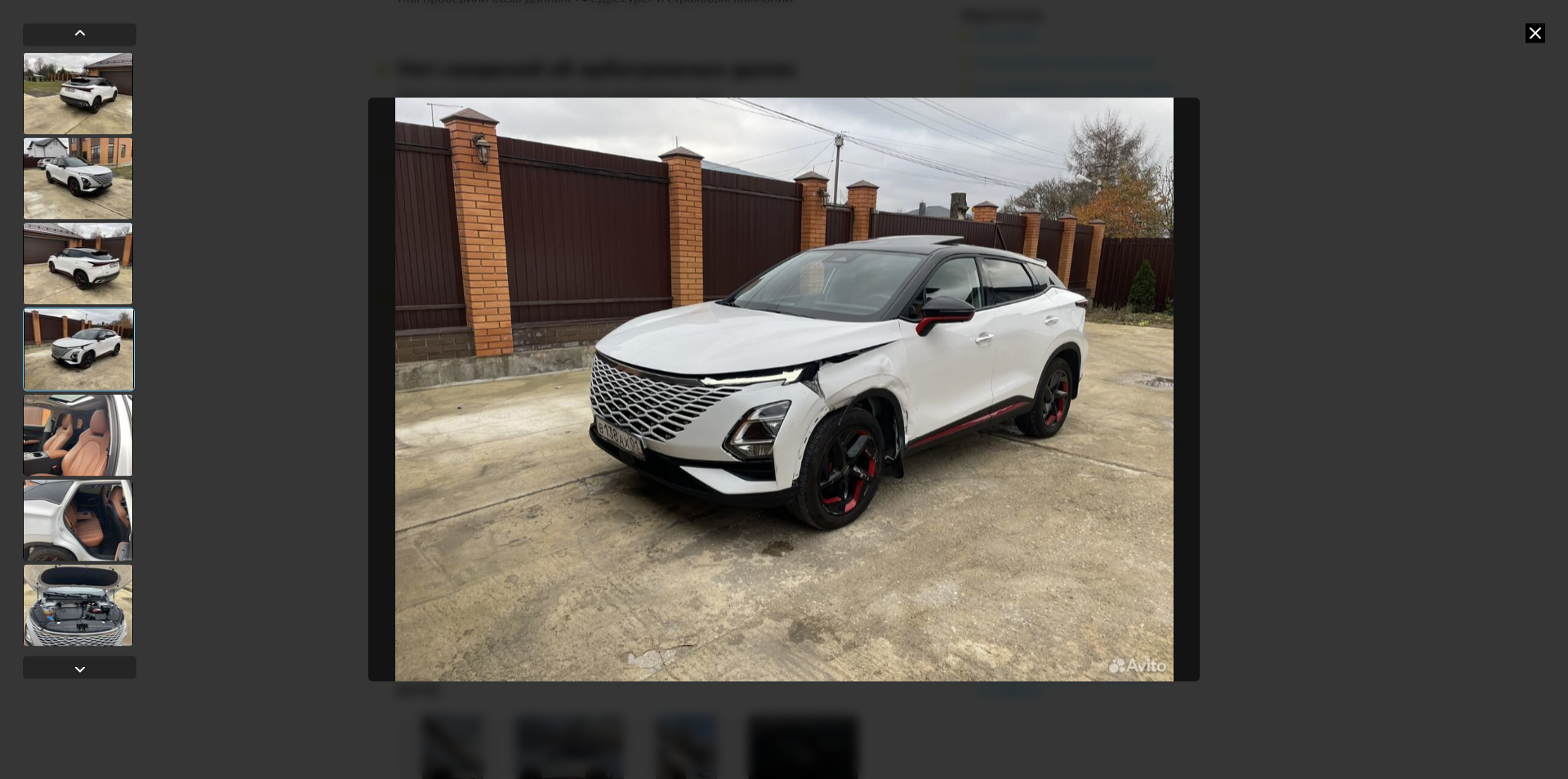
click at [87, 431] on div at bounding box center [78, 435] width 110 height 82
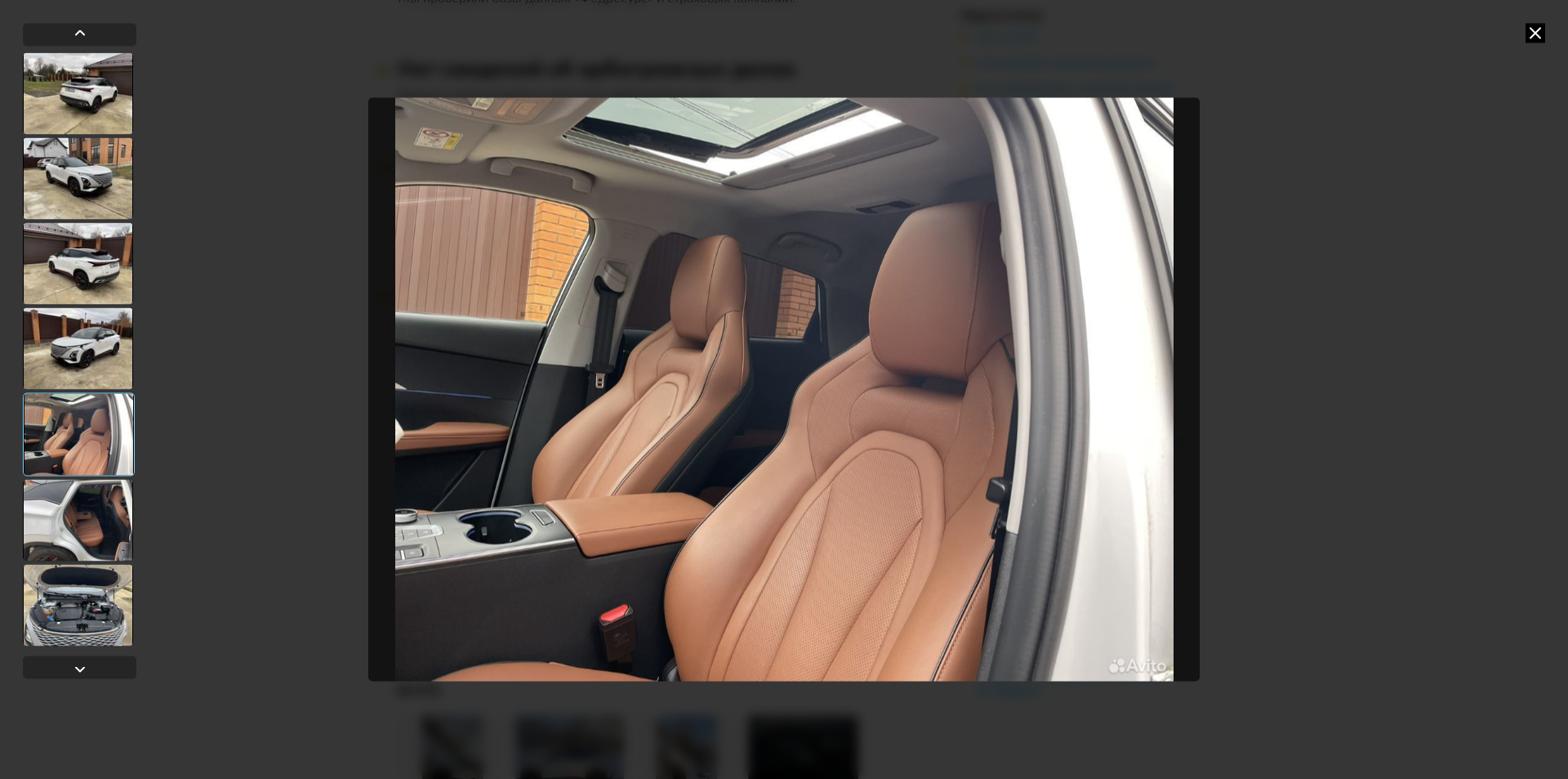
click at [79, 527] on div at bounding box center [78, 520] width 110 height 82
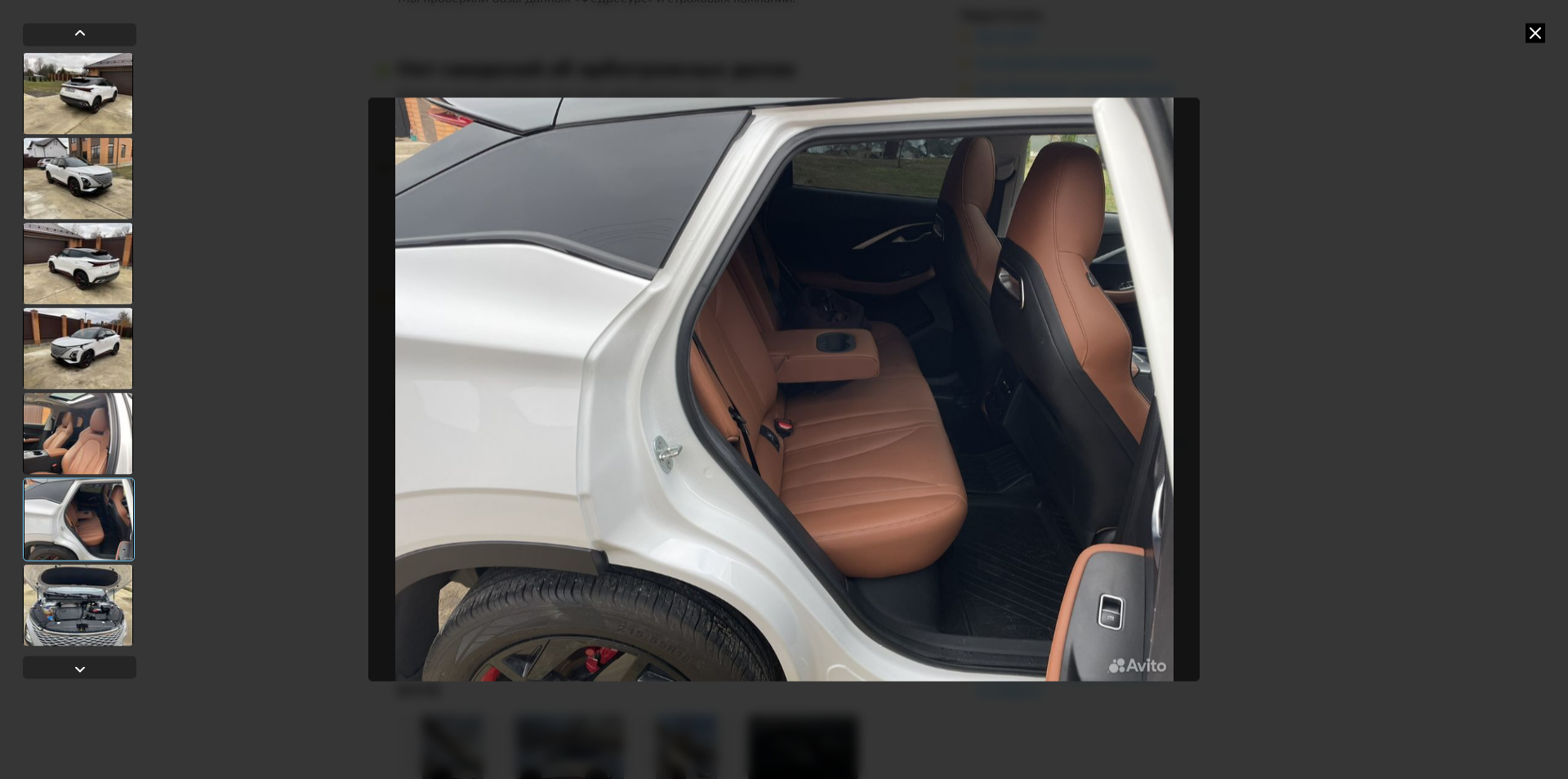
click at [80, 623] on div at bounding box center [78, 605] width 110 height 82
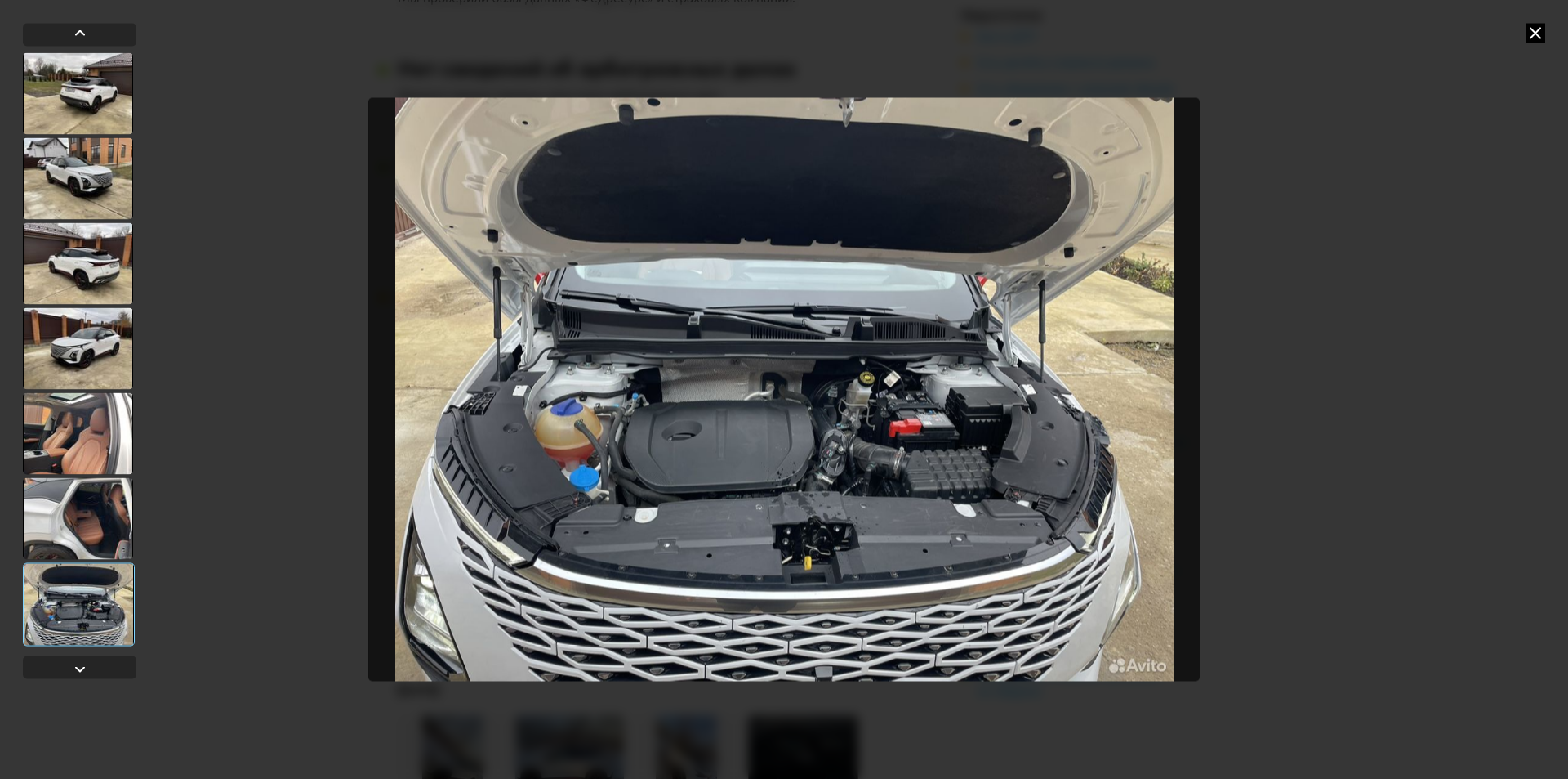
click at [1536, 30] on icon at bounding box center [1535, 32] width 19 height 19
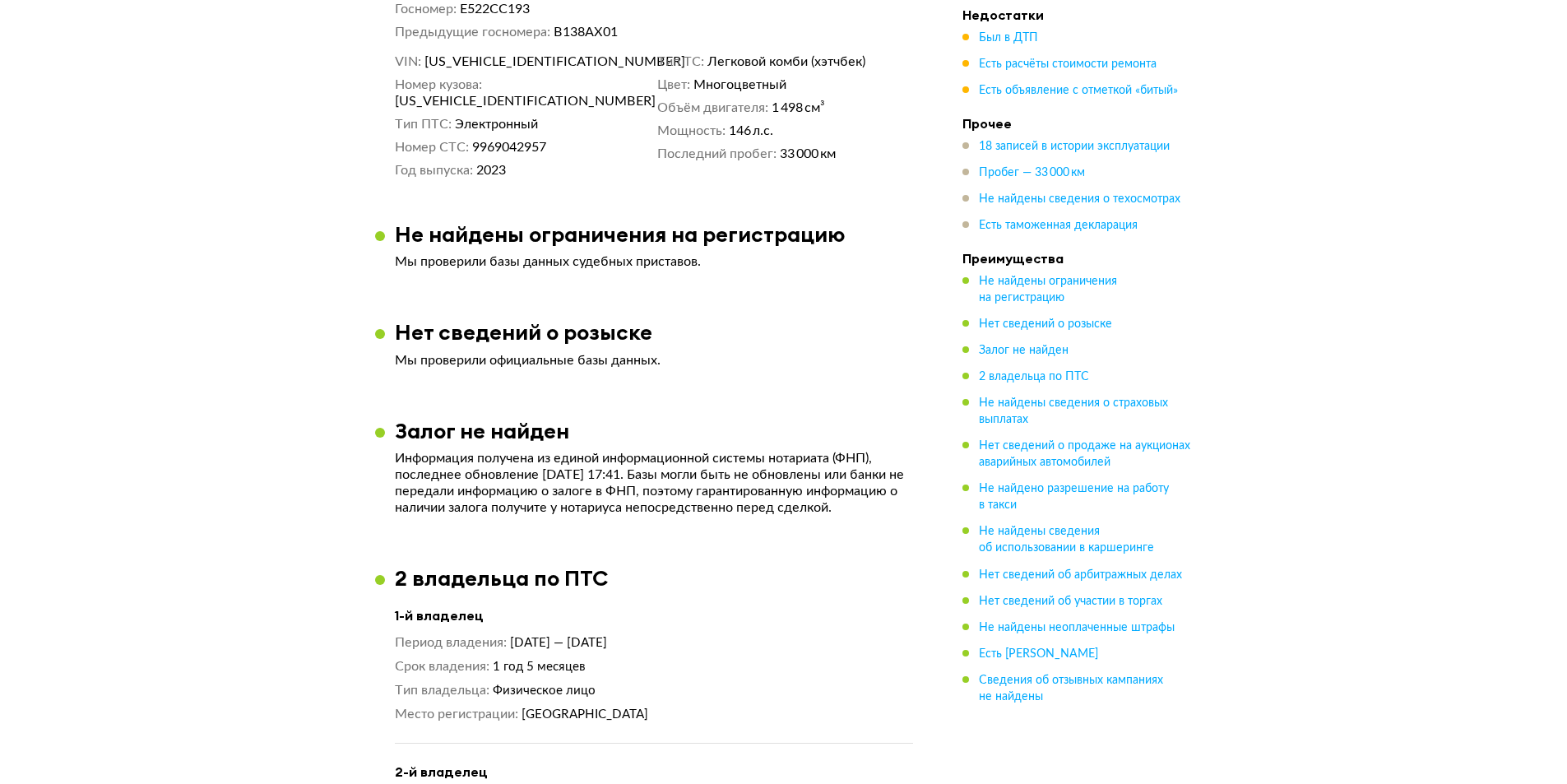
scroll to position [796, 0]
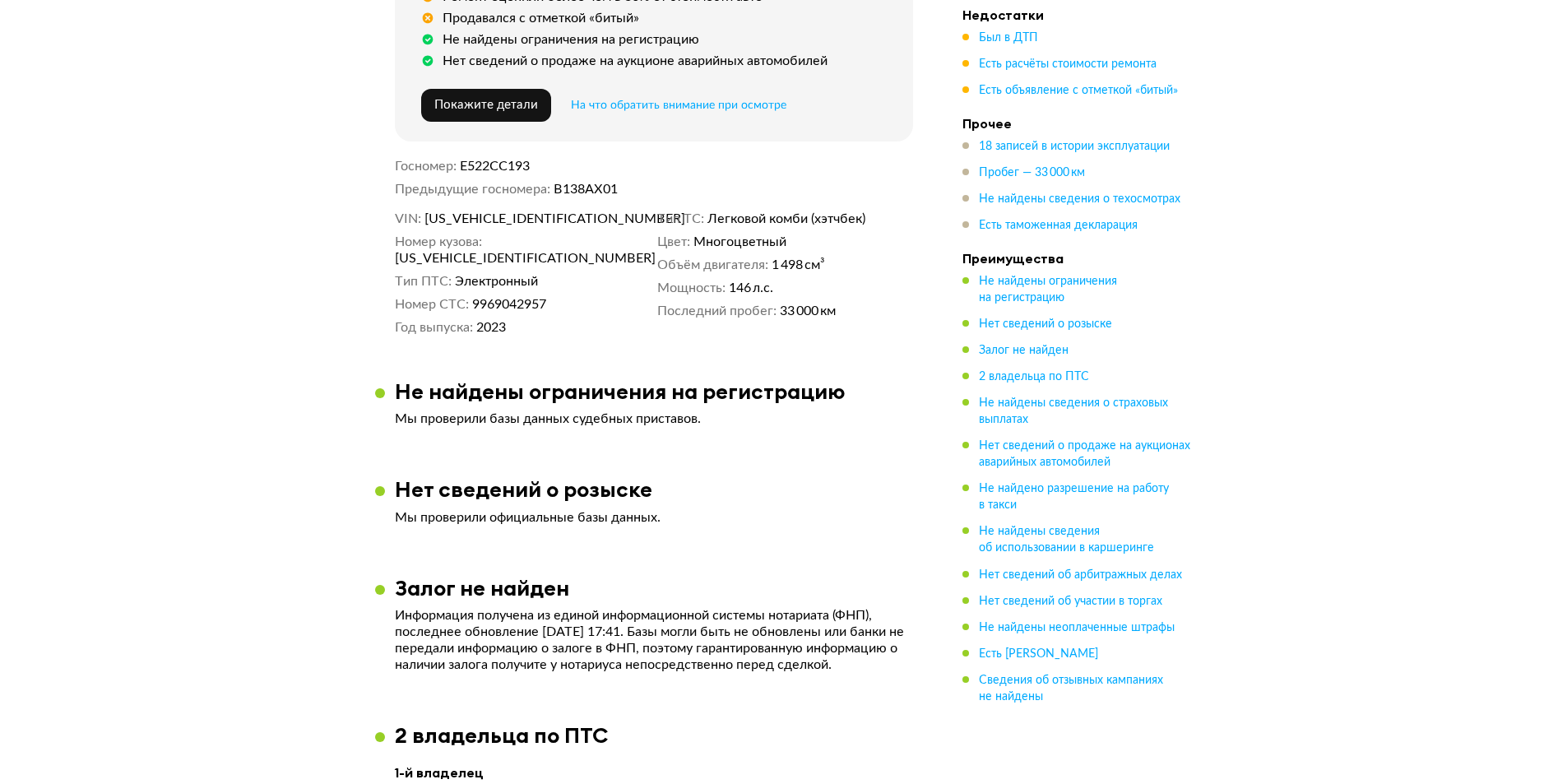
click at [468, 211] on span "[US_VEHICLE_IDENTIFICATION_NUMBER]" at bounding box center [519, 219] width 190 height 17
copy span "[US_VEHICLE_IDENTIFICATION_NUMBER]"
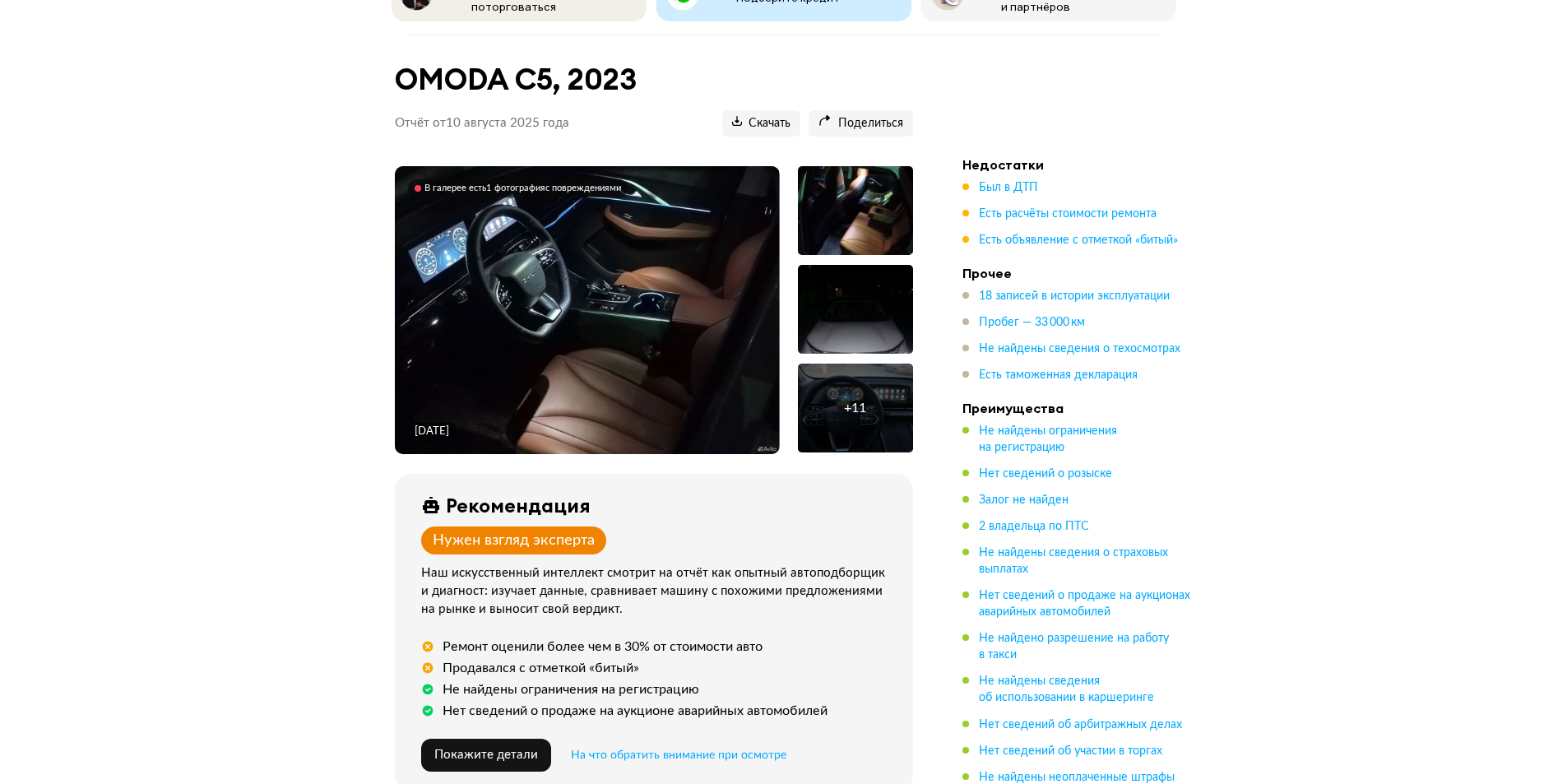
scroll to position [385, 0]
